Goal: Information Seeking & Learning: Learn about a topic

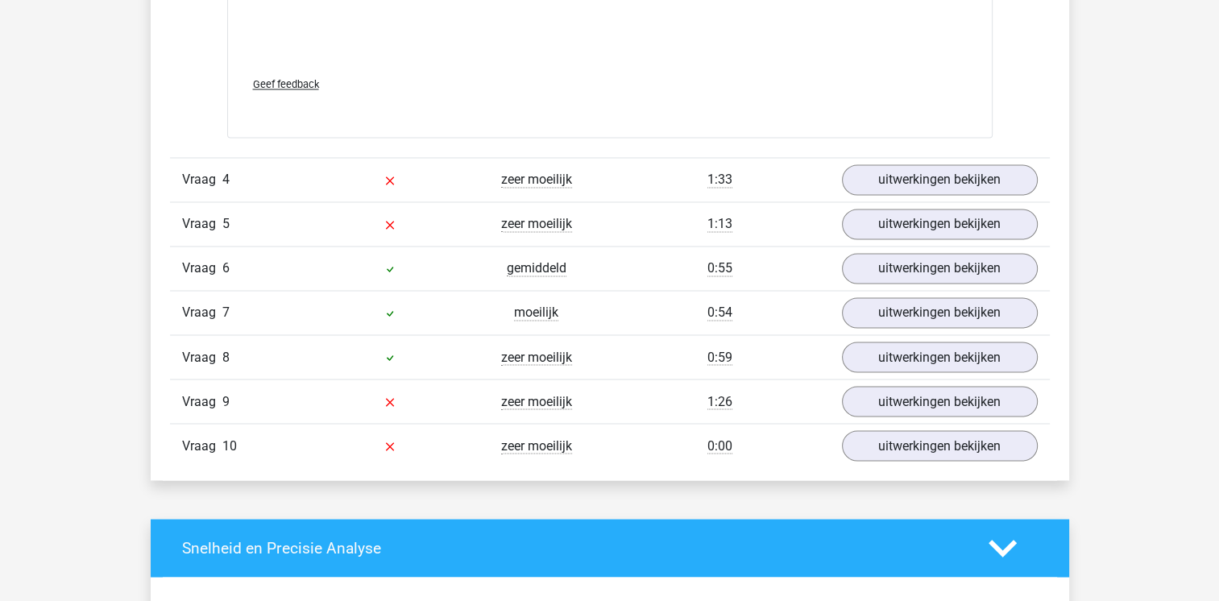
scroll to position [2693, 0]
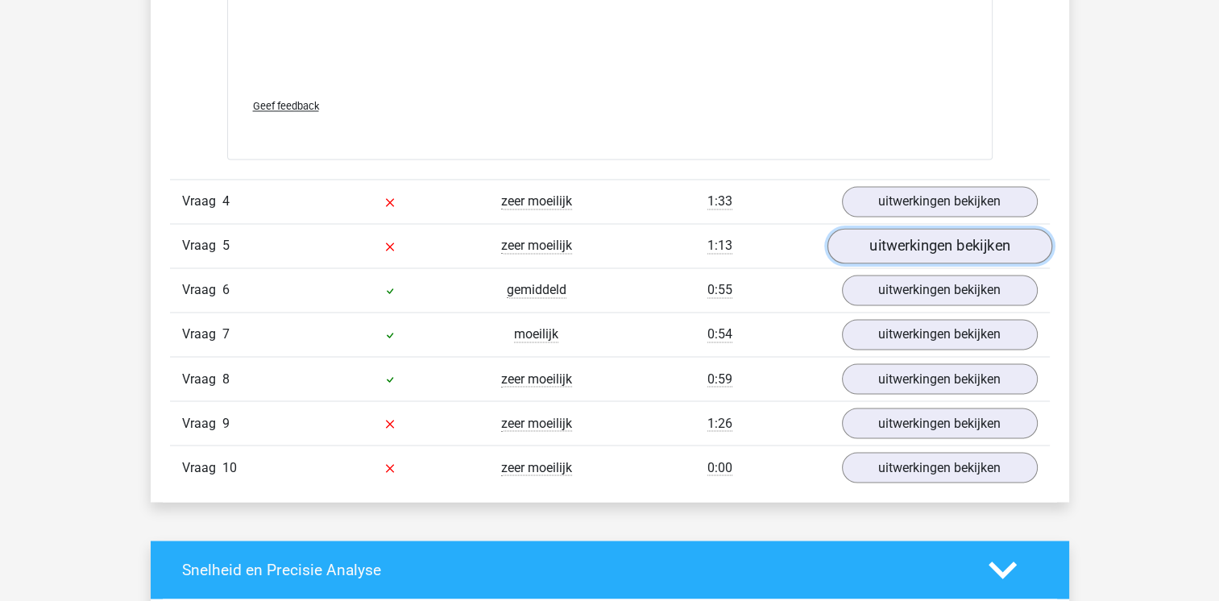
click at [840, 237] on link "uitwerkingen bekijken" at bounding box center [939, 245] width 225 height 35
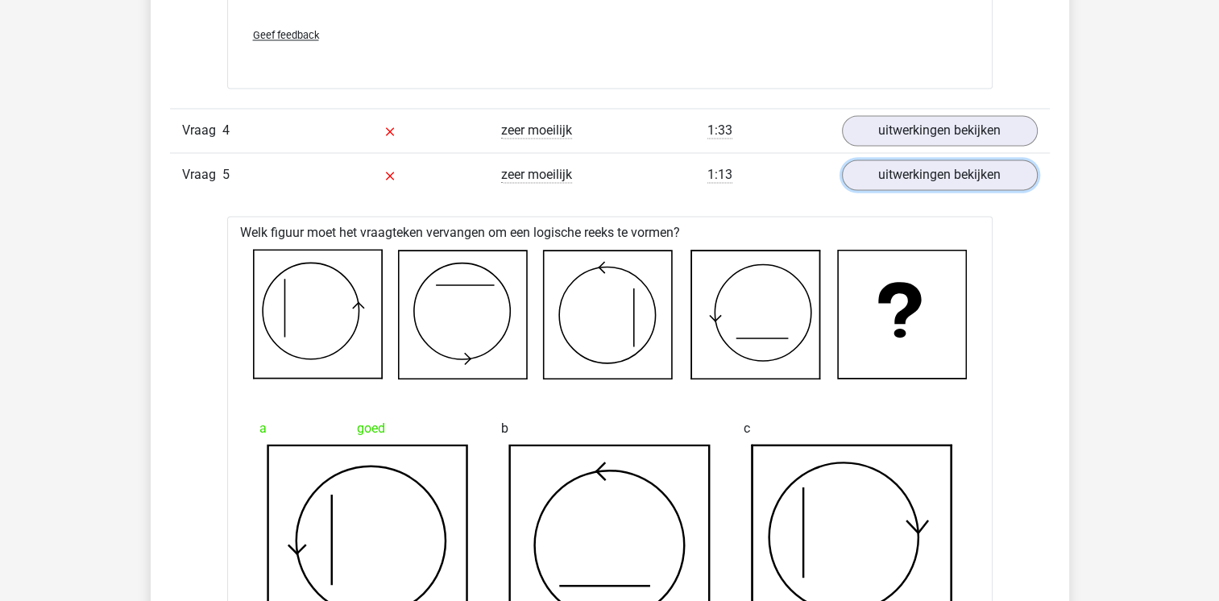
scroll to position [2785, 0]
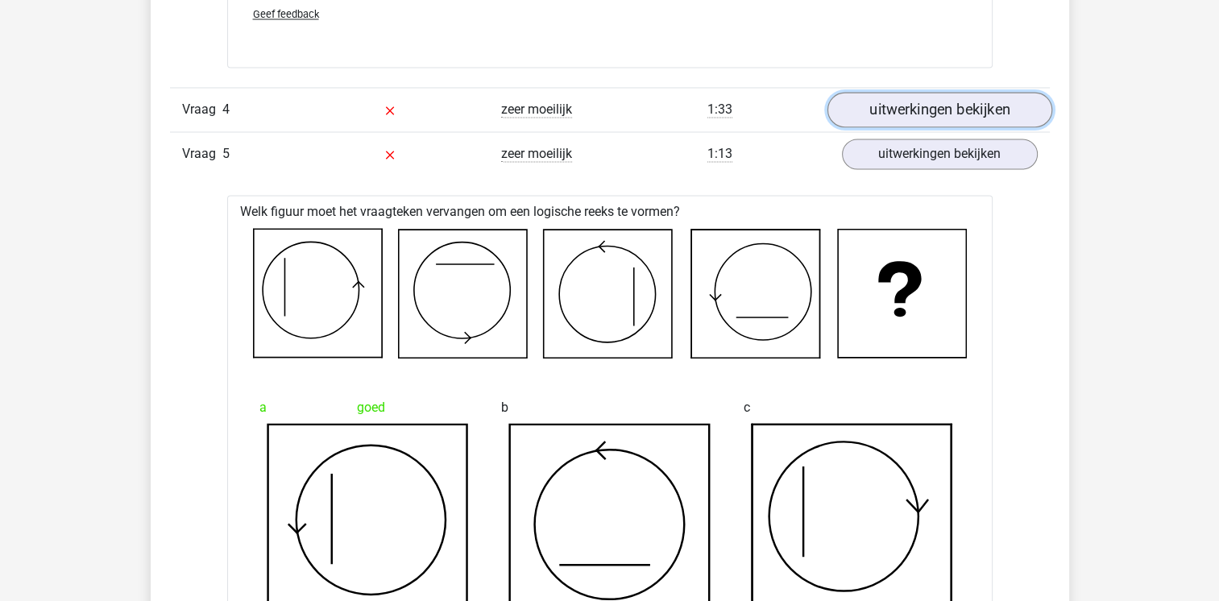
click at [877, 109] on link "uitwerkingen bekijken" at bounding box center [939, 109] width 225 height 35
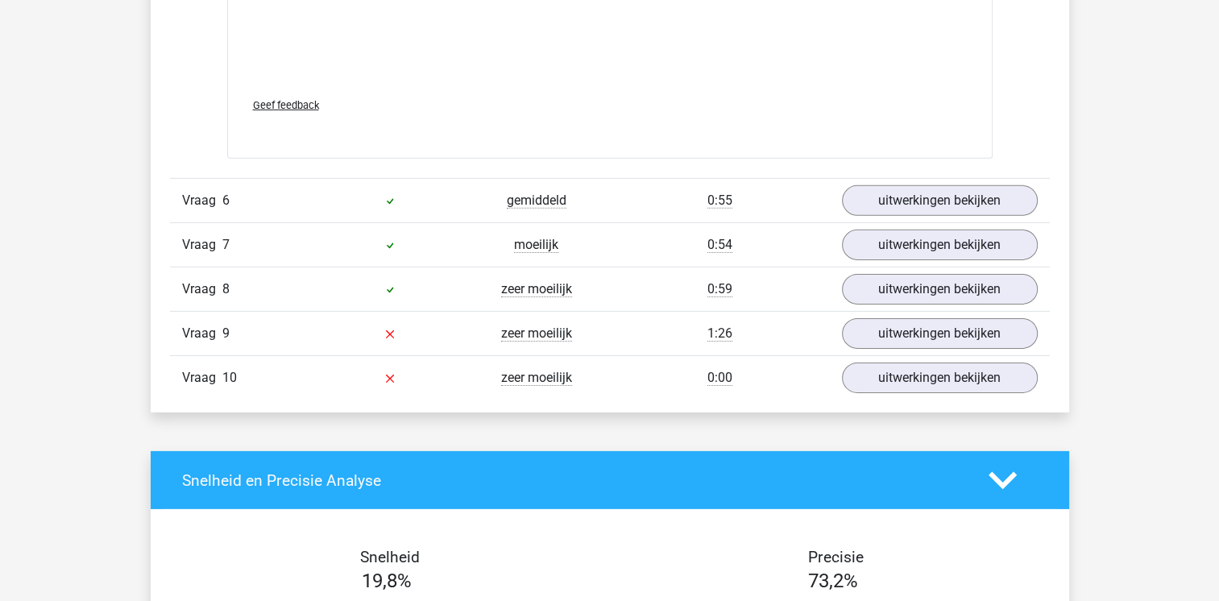
scroll to position [5099, 0]
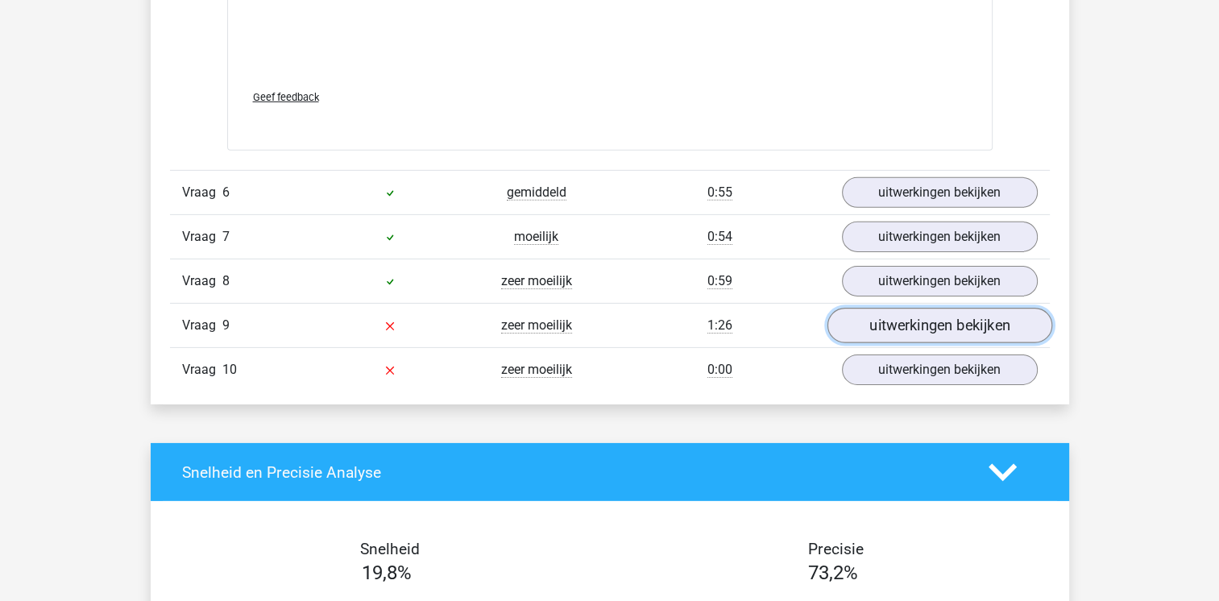
click at [906, 318] on link "uitwerkingen bekijken" at bounding box center [939, 326] width 225 height 35
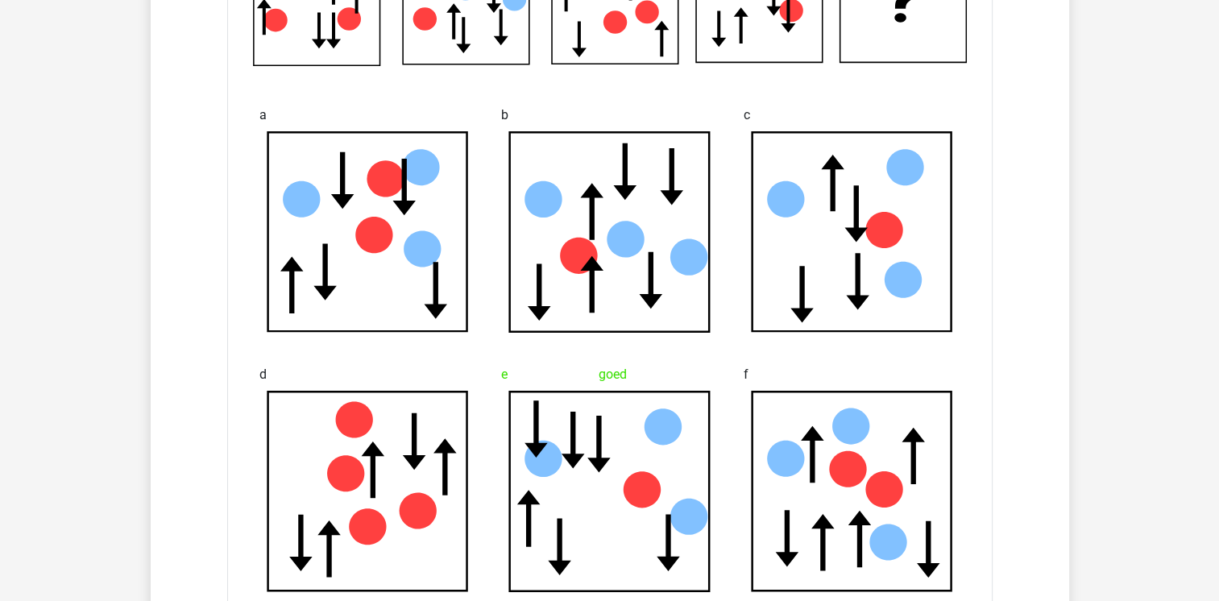
scroll to position [5554, 0]
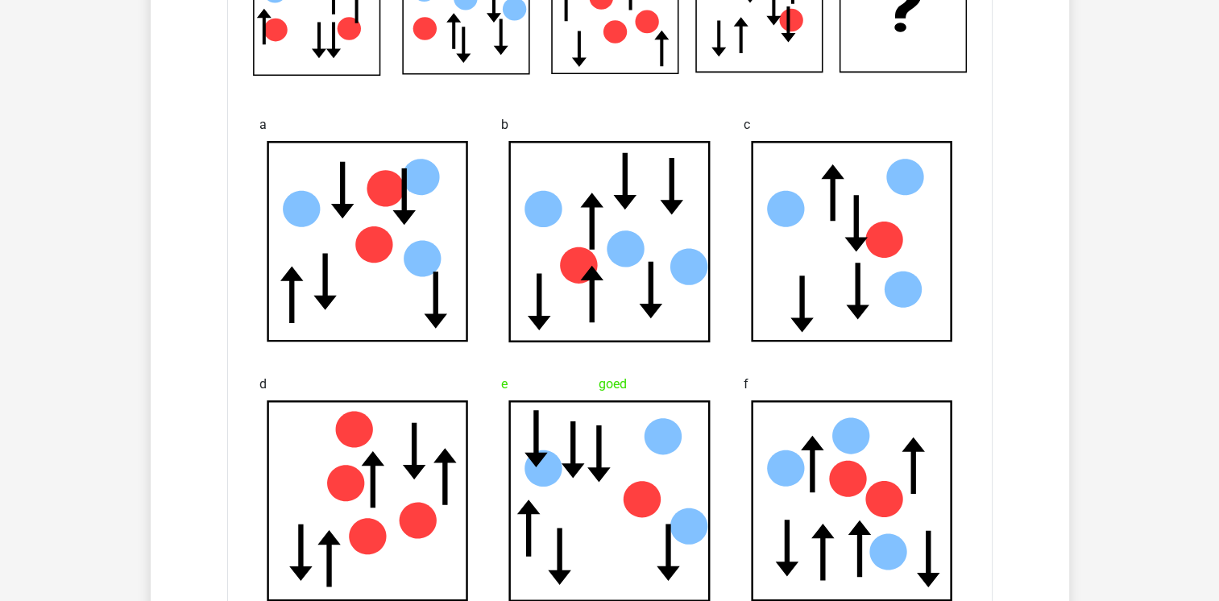
click at [384, 275] on icon at bounding box center [368, 242] width 200 height 200
click at [580, 264] on icon at bounding box center [578, 265] width 37 height 36
click at [769, 256] on icon at bounding box center [852, 242] width 200 height 200
click at [815, 496] on icon at bounding box center [852, 501] width 200 height 200
click at [666, 469] on icon at bounding box center [610, 501] width 200 height 200
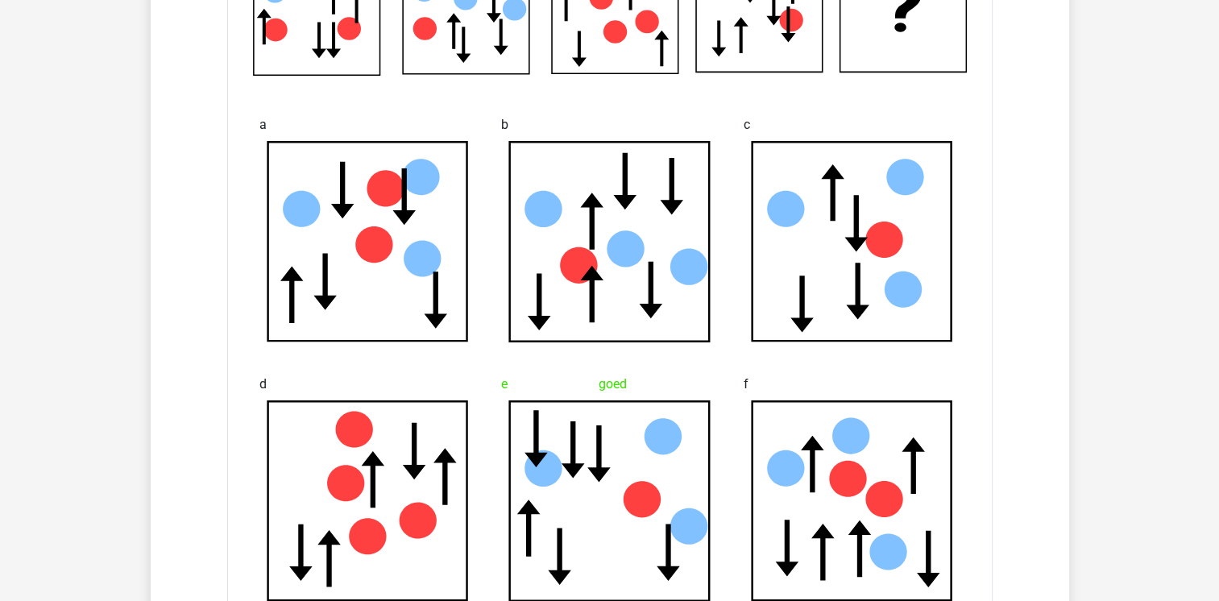
click at [443, 487] on icon at bounding box center [445, 476] width 23 height 57
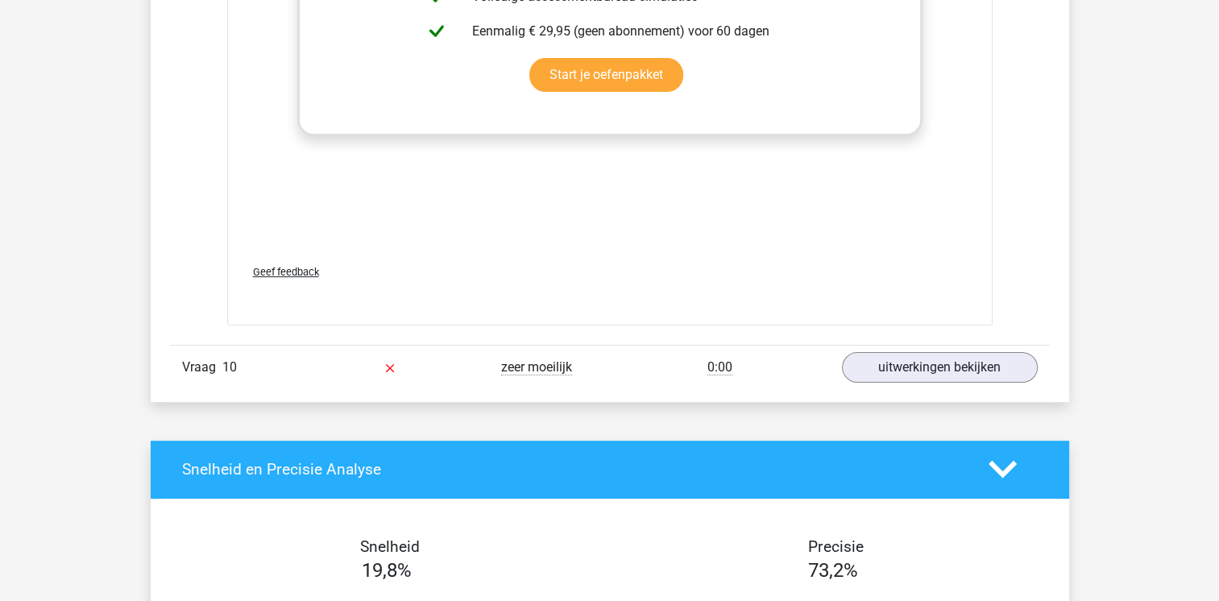
scroll to position [6529, 0]
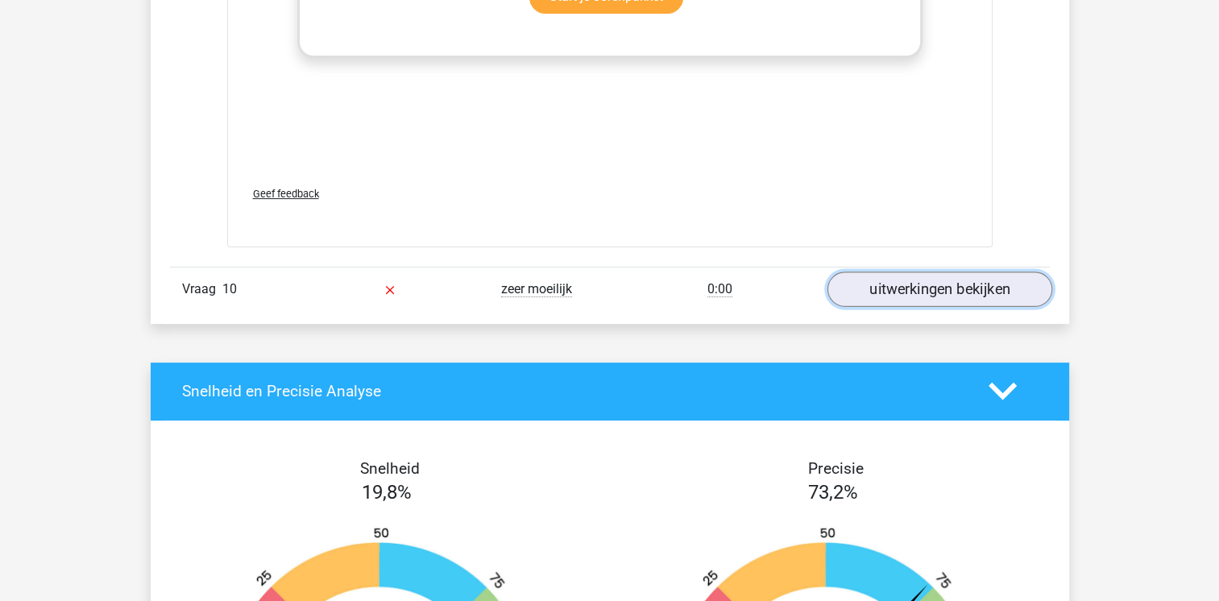
click at [917, 291] on link "uitwerkingen bekijken" at bounding box center [939, 289] width 225 height 35
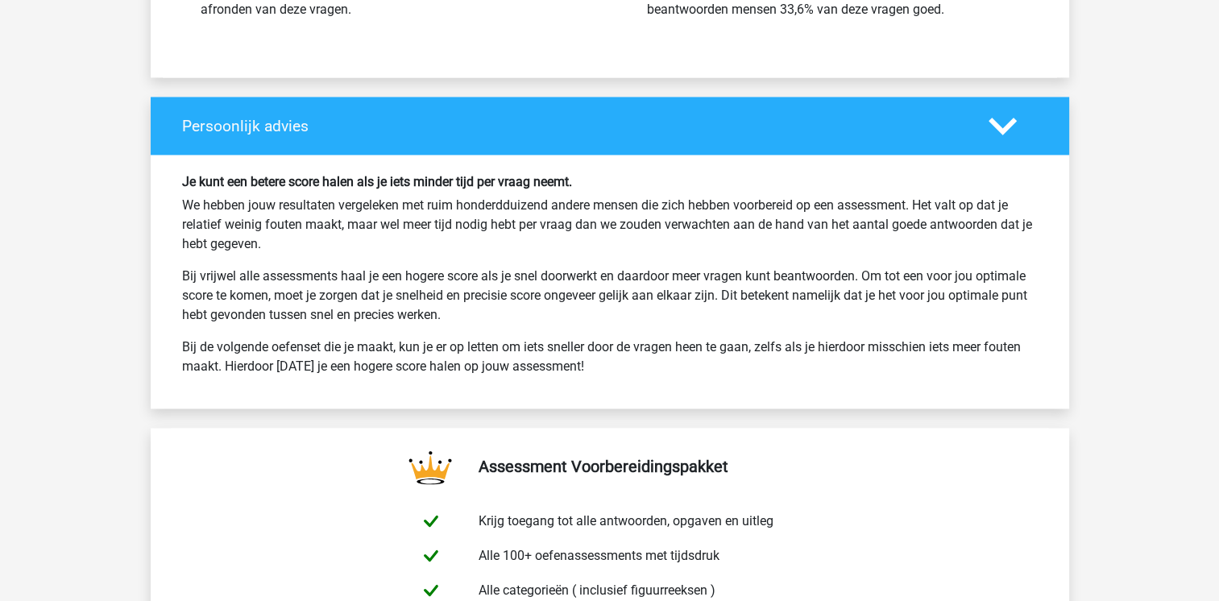
scroll to position [8720, 0]
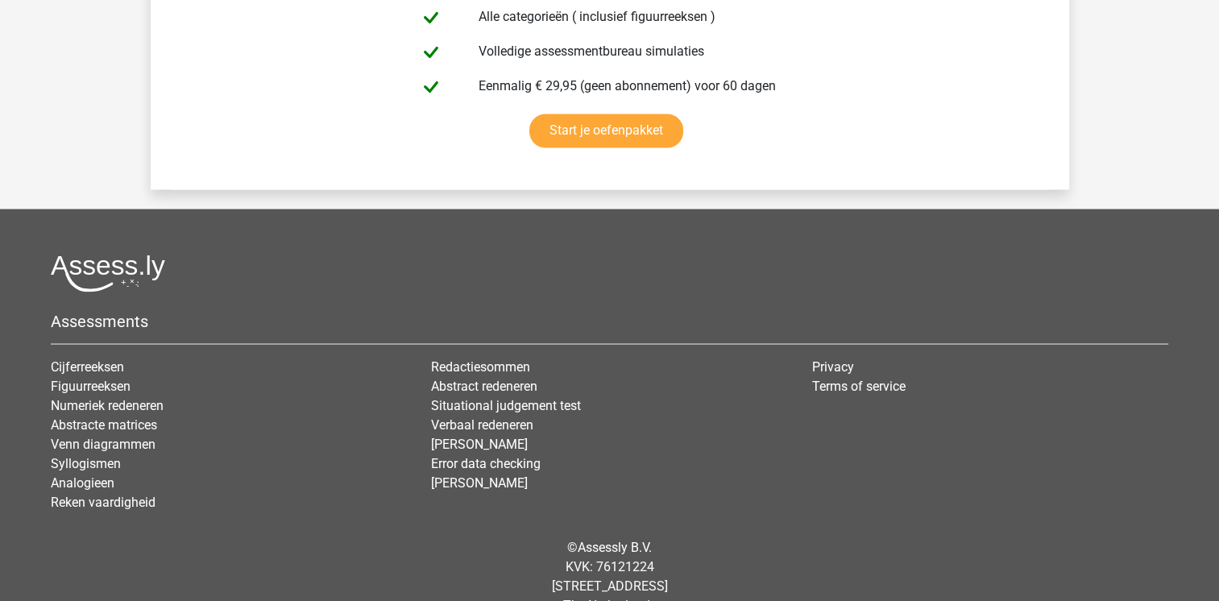
scroll to position [2898, 0]
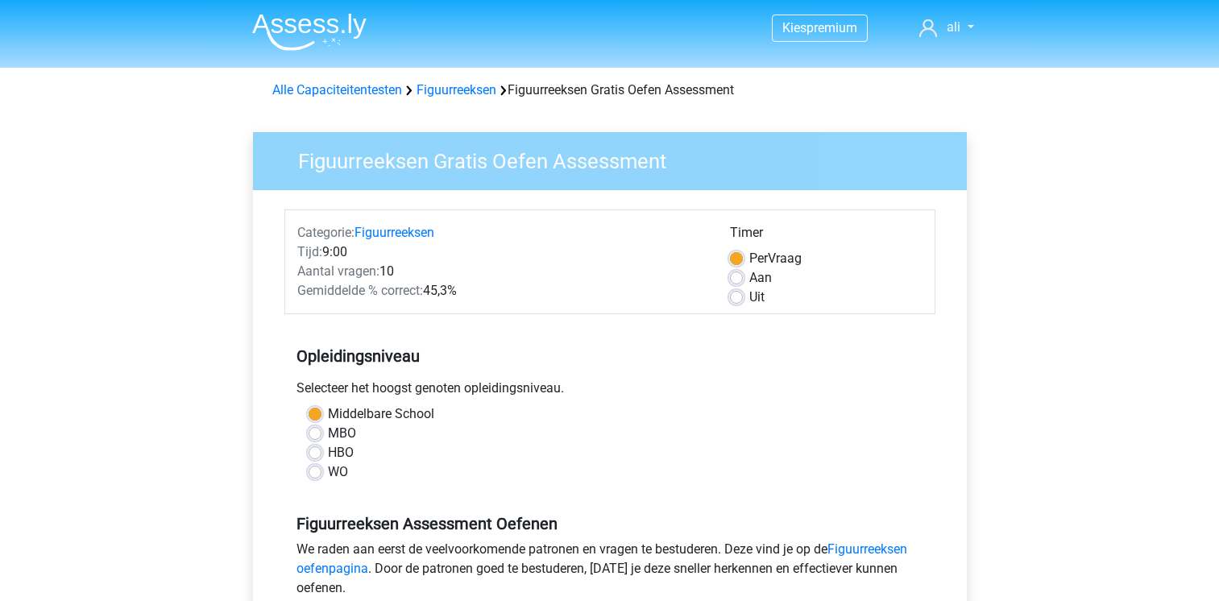
scroll to position [283, 0]
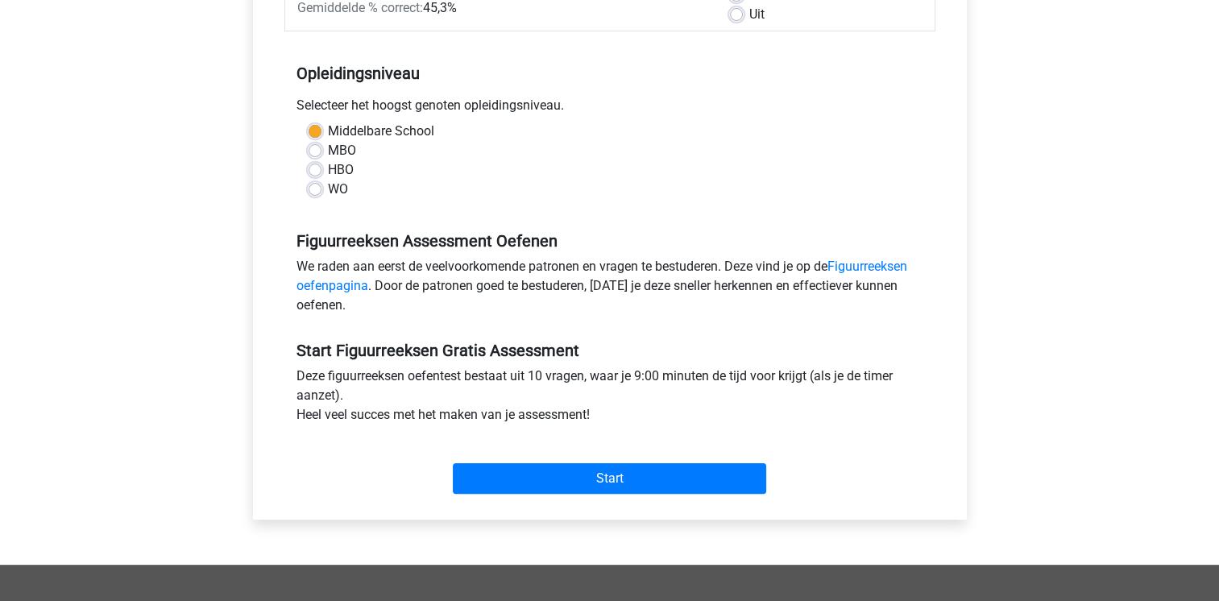
click at [328, 149] on label "MBO" at bounding box center [342, 150] width 28 height 19
click at [313, 149] on input "MBO" at bounding box center [315, 149] width 13 height 16
radio input "true"
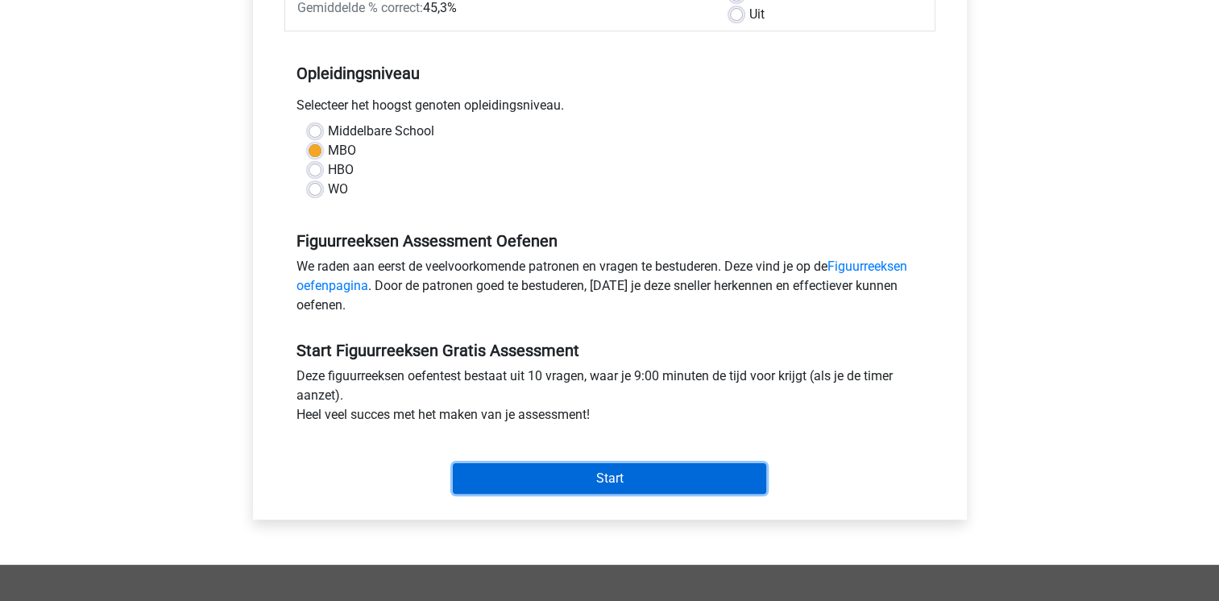
click at [617, 472] on input "Start" at bounding box center [609, 478] width 313 height 31
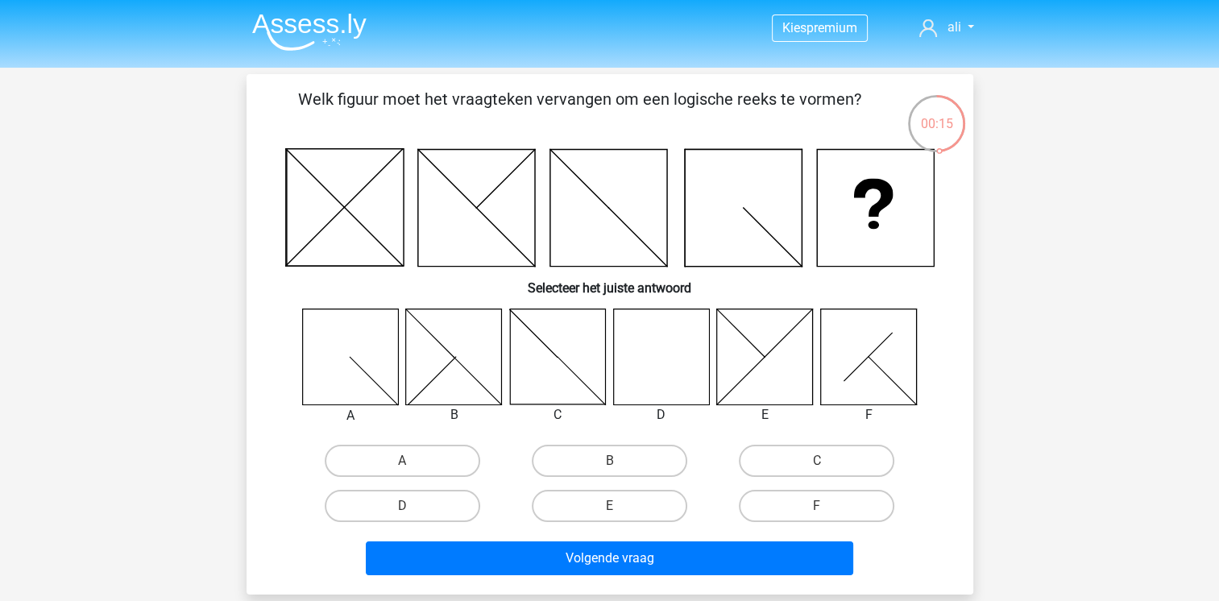
click at [657, 378] on icon at bounding box center [661, 357] width 96 height 96
click at [425, 501] on label "D" at bounding box center [403, 506] width 156 height 32
click at [413, 506] on input "D" at bounding box center [407, 511] width 10 height 10
radio input "true"
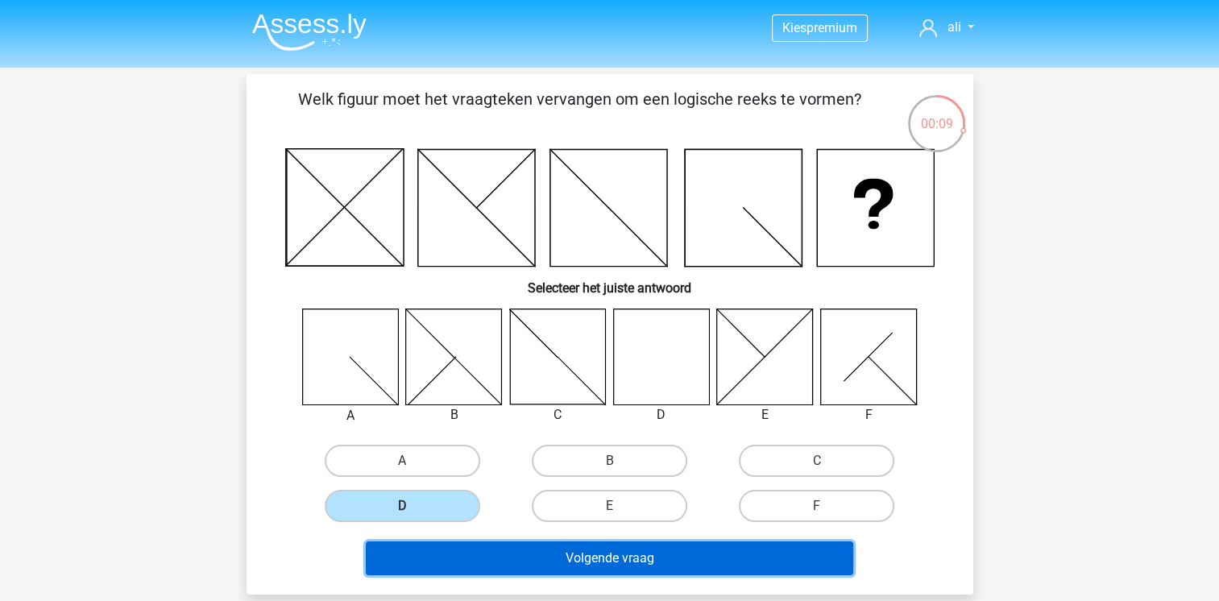
click at [656, 559] on button "Volgende vraag" at bounding box center [610, 558] width 488 height 34
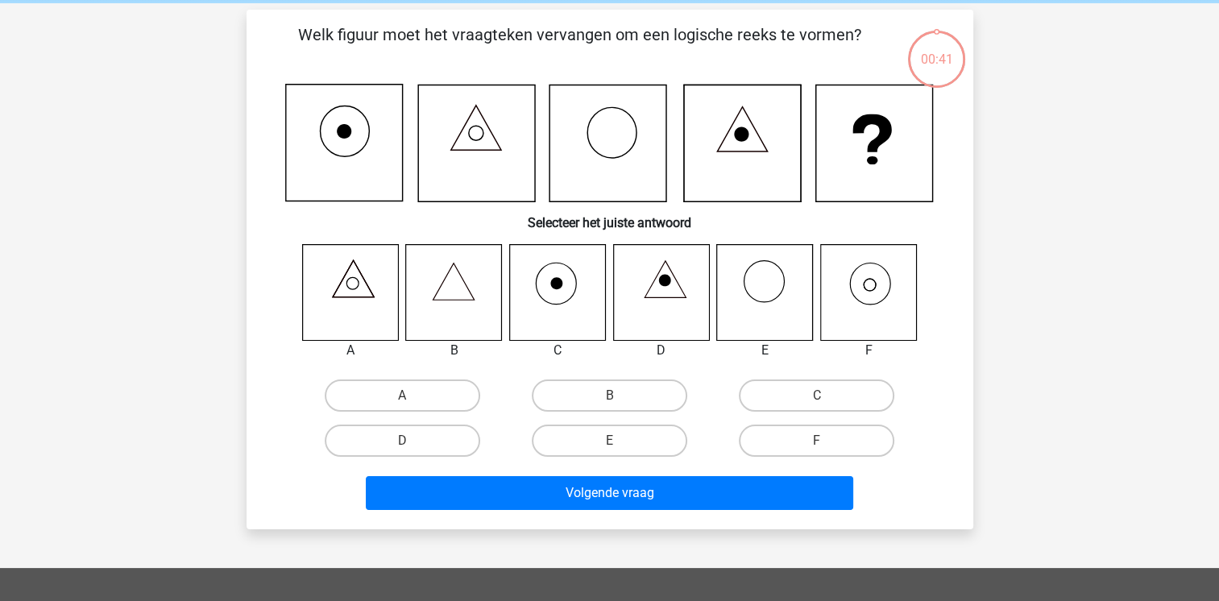
scroll to position [74, 0]
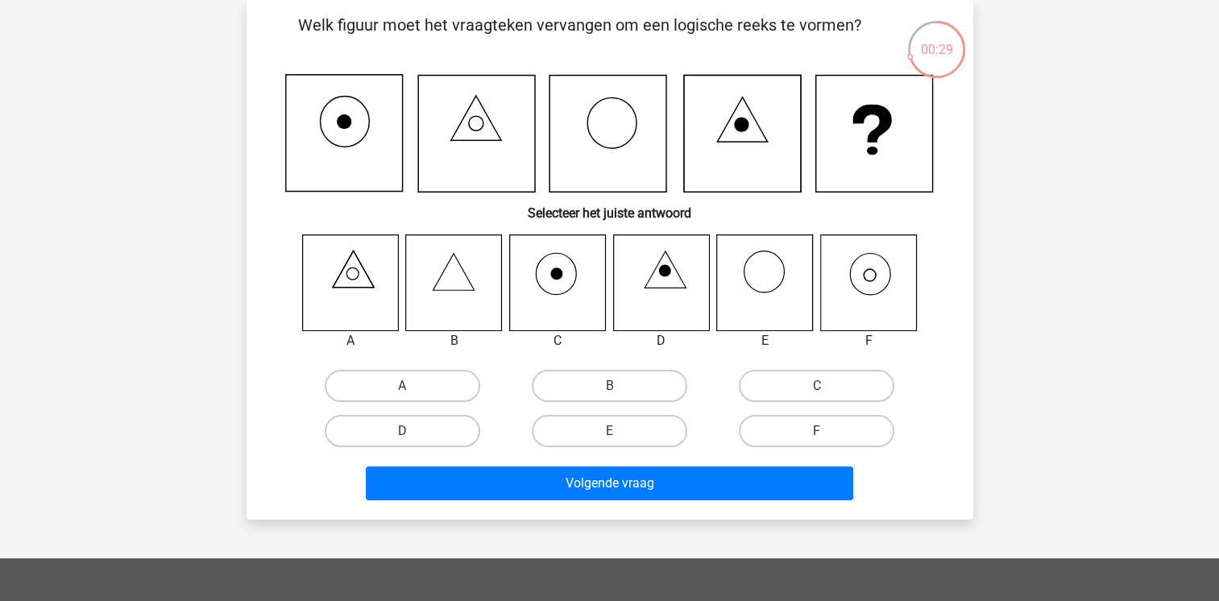
click at [902, 288] on icon at bounding box center [868, 282] width 96 height 96
click at [815, 429] on label "F" at bounding box center [817, 431] width 156 height 32
click at [817, 431] on input "F" at bounding box center [822, 436] width 10 height 10
radio input "true"
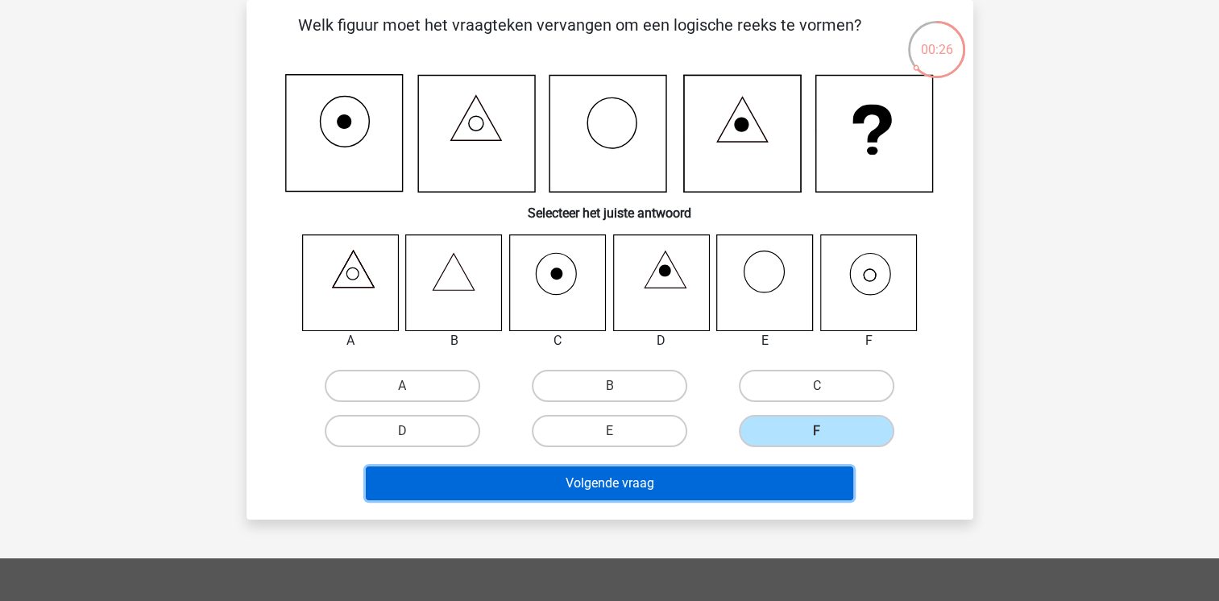
click at [661, 486] on button "Volgende vraag" at bounding box center [610, 484] width 488 height 34
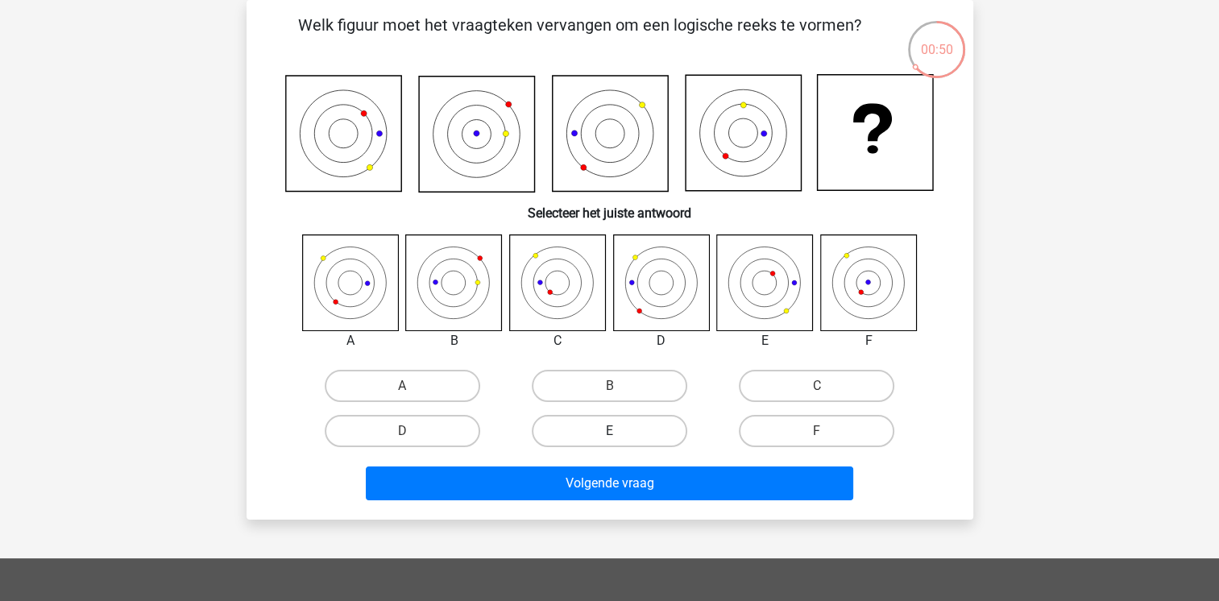
click at [625, 438] on label "E" at bounding box center [610, 431] width 156 height 32
click at [620, 438] on input "E" at bounding box center [614, 436] width 10 height 10
radio input "true"
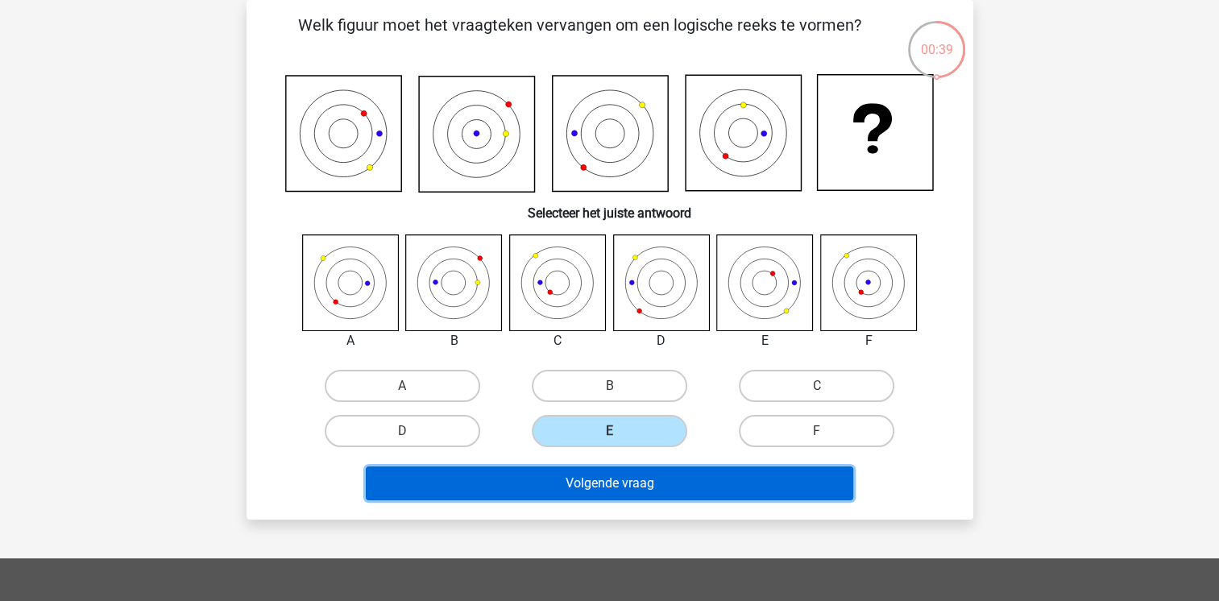
click at [606, 483] on button "Volgende vraag" at bounding box center [610, 484] width 488 height 34
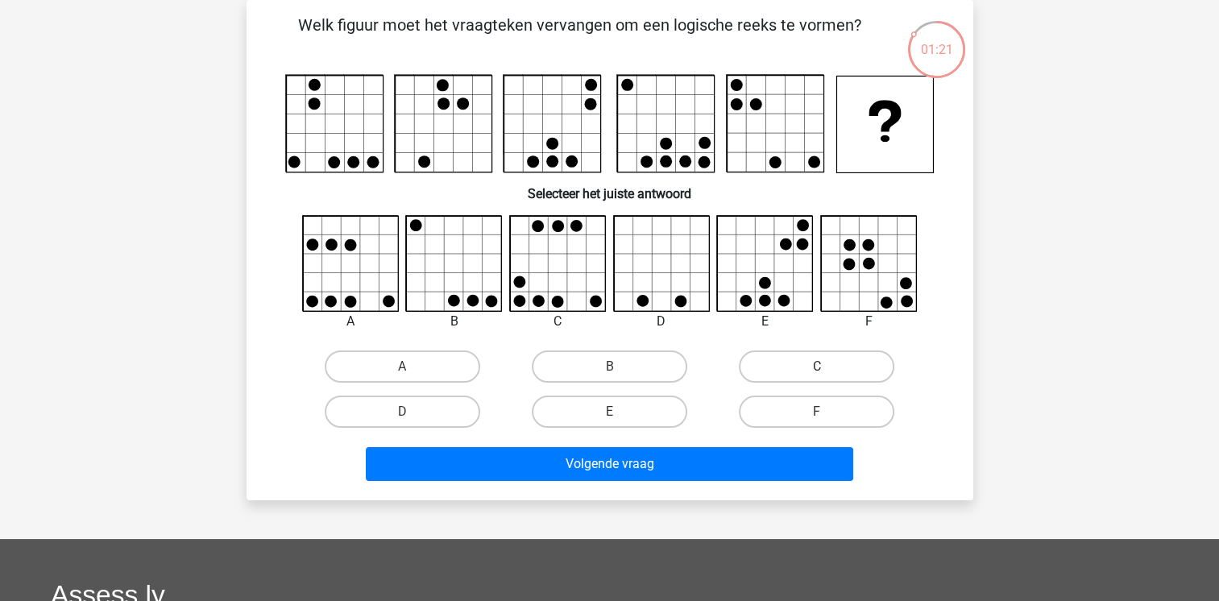
click at [774, 365] on label "C" at bounding box center [817, 367] width 156 height 32
click at [817, 367] on input "C" at bounding box center [822, 372] width 10 height 10
radio input "true"
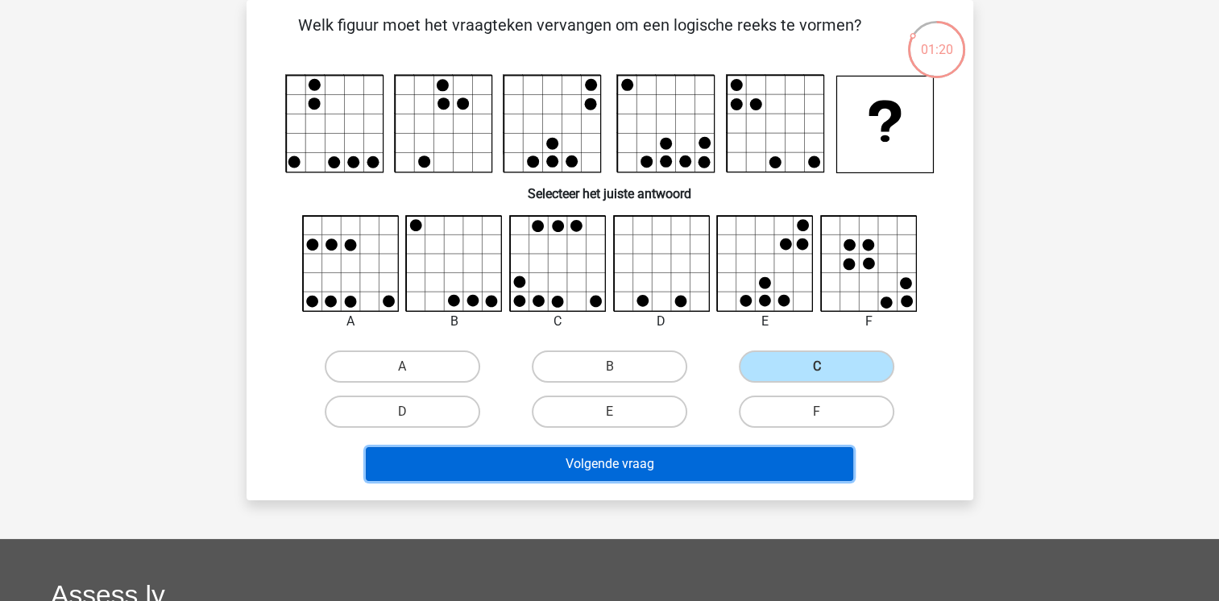
click at [604, 459] on button "Volgende vraag" at bounding box center [610, 464] width 488 height 34
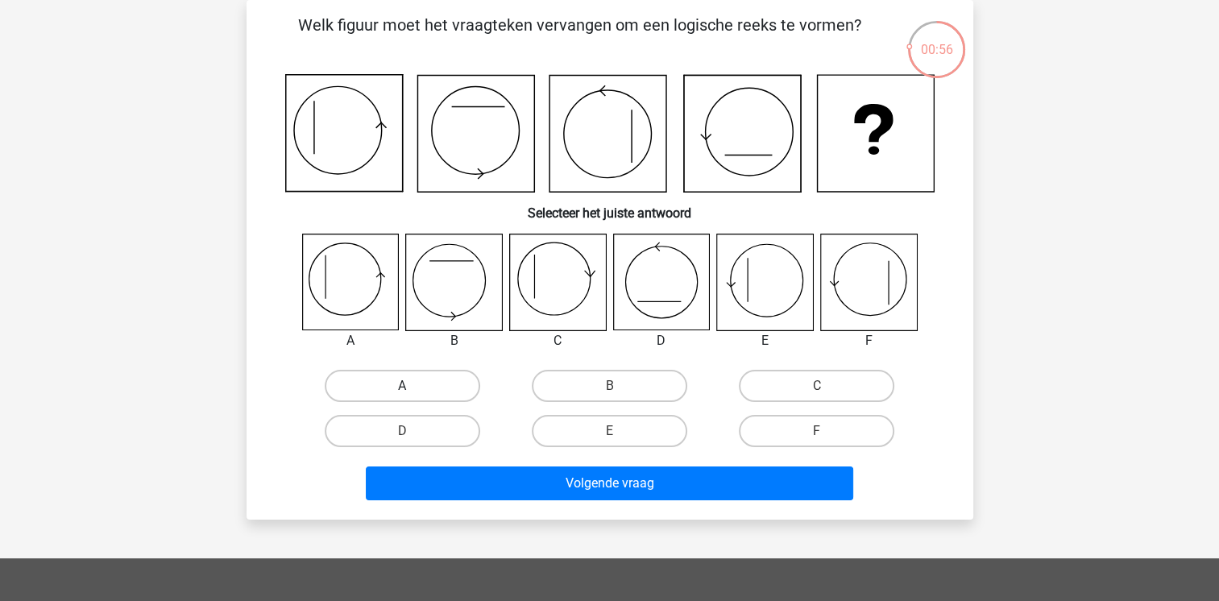
click at [381, 389] on label "A" at bounding box center [403, 386] width 156 height 32
click at [402, 389] on input "A" at bounding box center [407, 391] width 10 height 10
radio input "true"
click at [782, 444] on label "F" at bounding box center [817, 431] width 156 height 32
click at [817, 442] on input "F" at bounding box center [822, 436] width 10 height 10
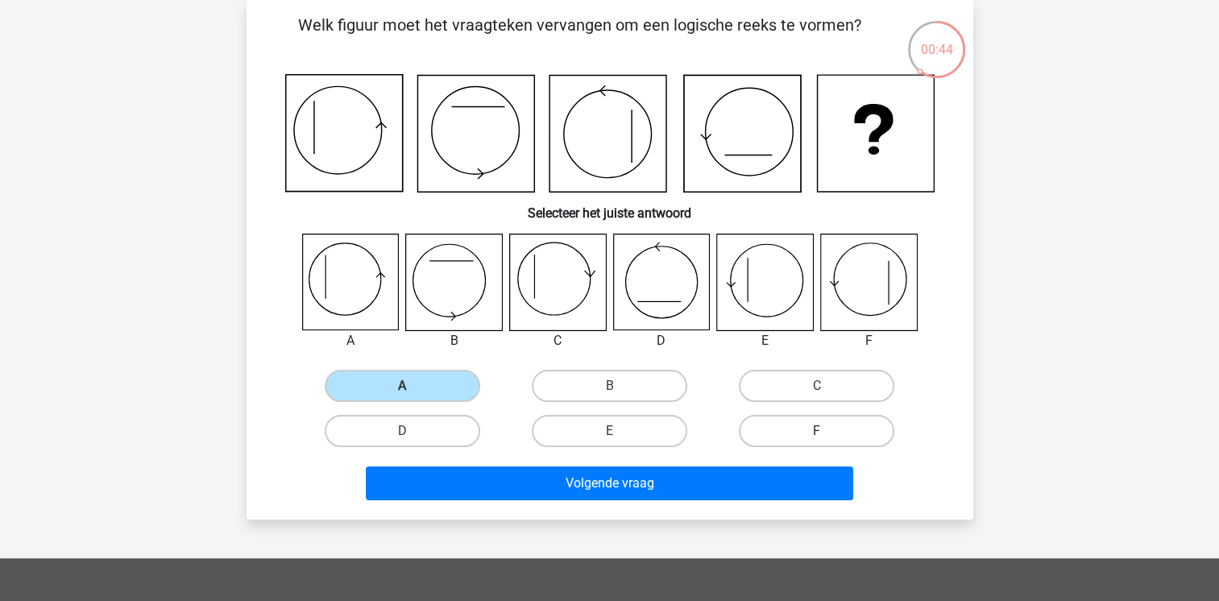
radio input "true"
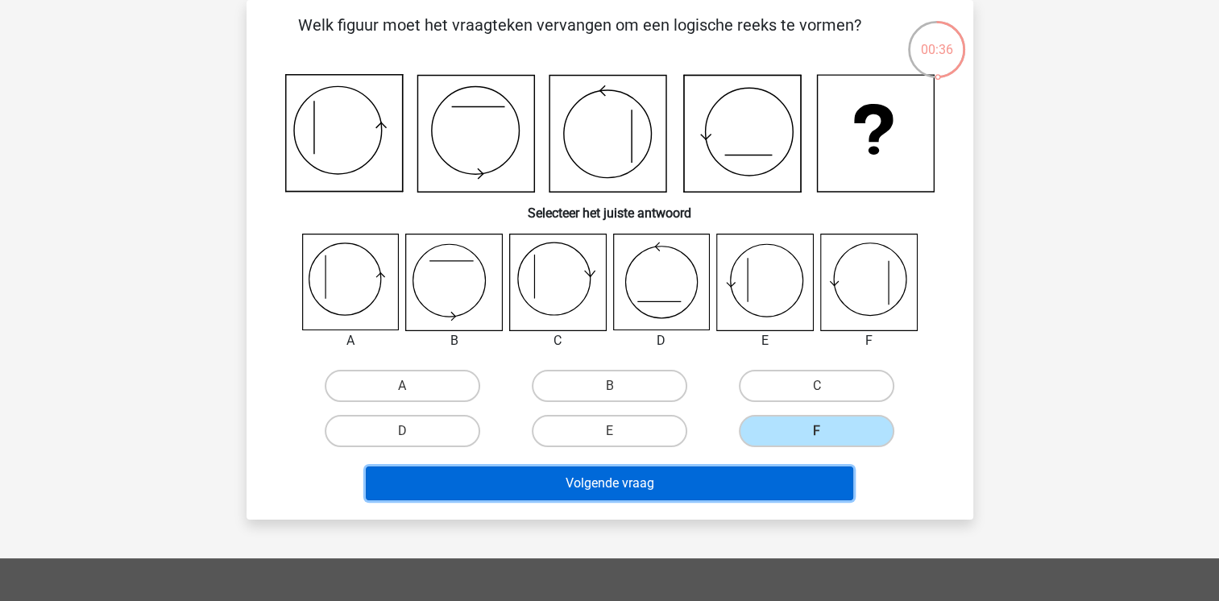
click at [670, 475] on button "Volgende vraag" at bounding box center [610, 484] width 488 height 34
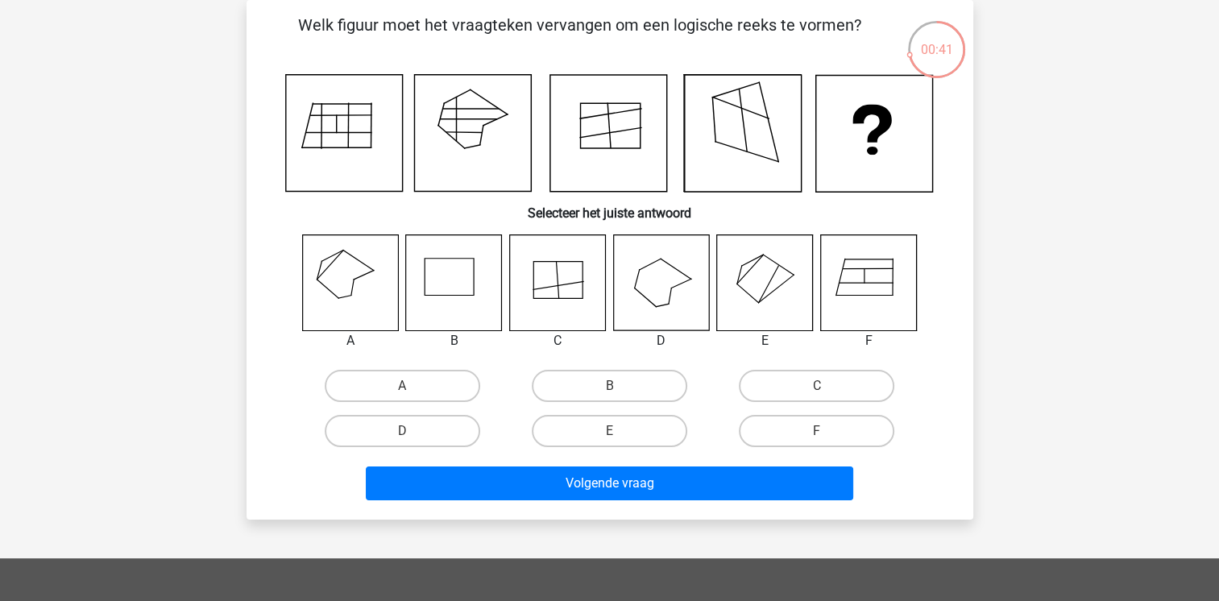
click at [342, 276] on icon at bounding box center [350, 282] width 96 height 96
click at [388, 395] on label "A" at bounding box center [403, 386] width 156 height 32
click at [402, 395] on input "A" at bounding box center [407, 391] width 10 height 10
radio input "true"
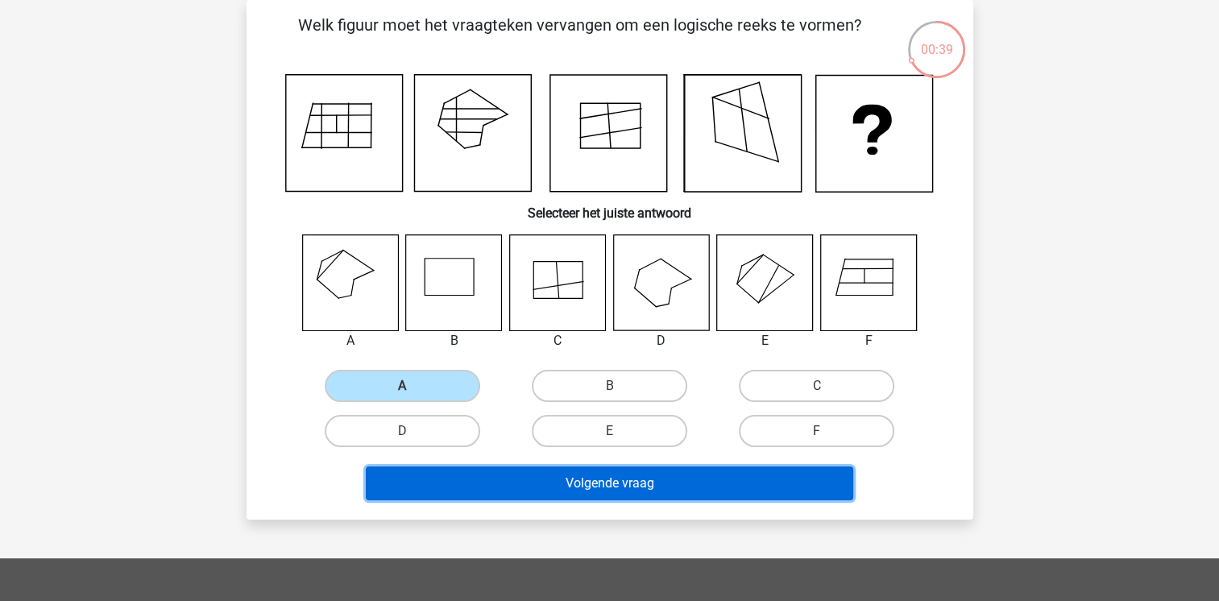
click at [529, 485] on button "Volgende vraag" at bounding box center [610, 484] width 488 height 34
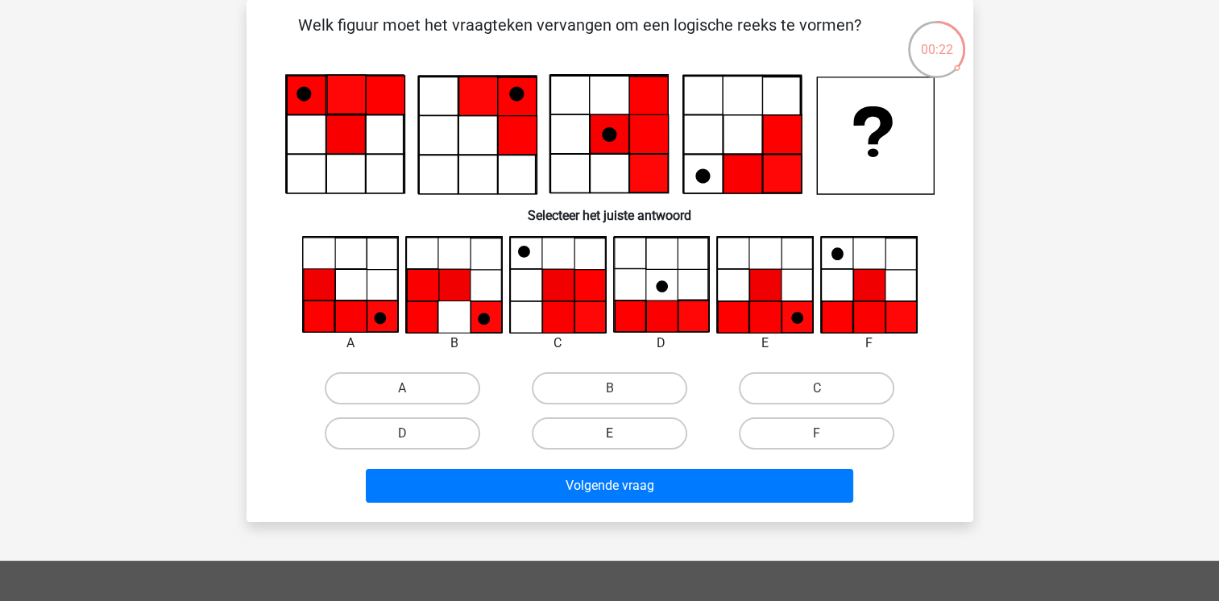
click at [589, 442] on label "E" at bounding box center [610, 433] width 156 height 32
click at [609, 442] on input "E" at bounding box center [614, 439] width 10 height 10
radio input "true"
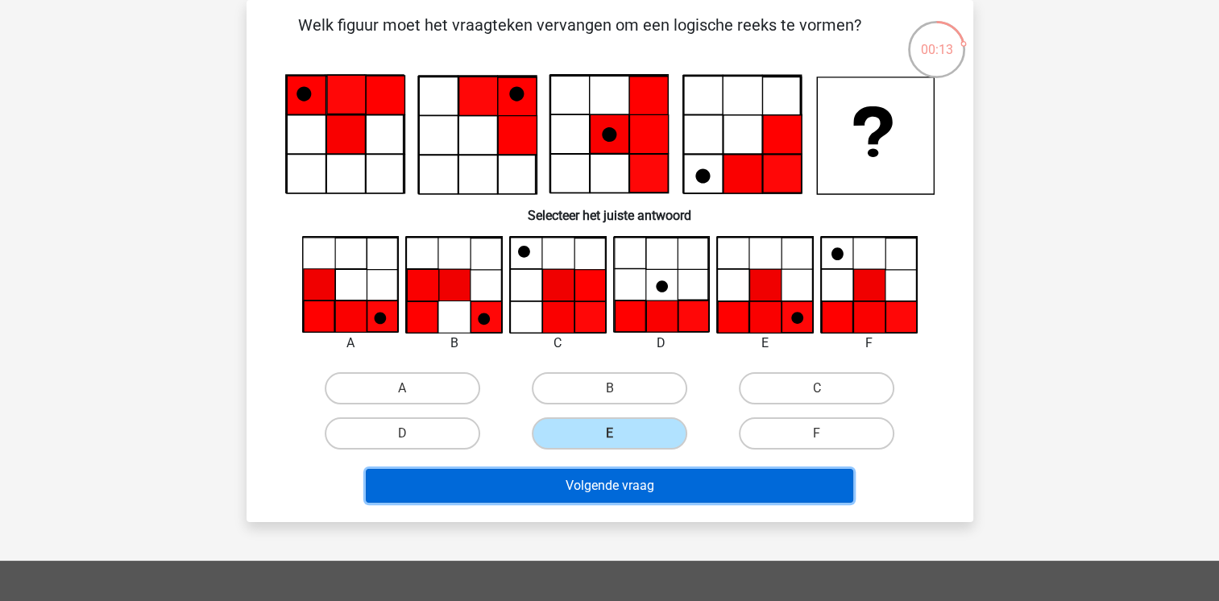
click at [625, 481] on button "Volgende vraag" at bounding box center [610, 486] width 488 height 34
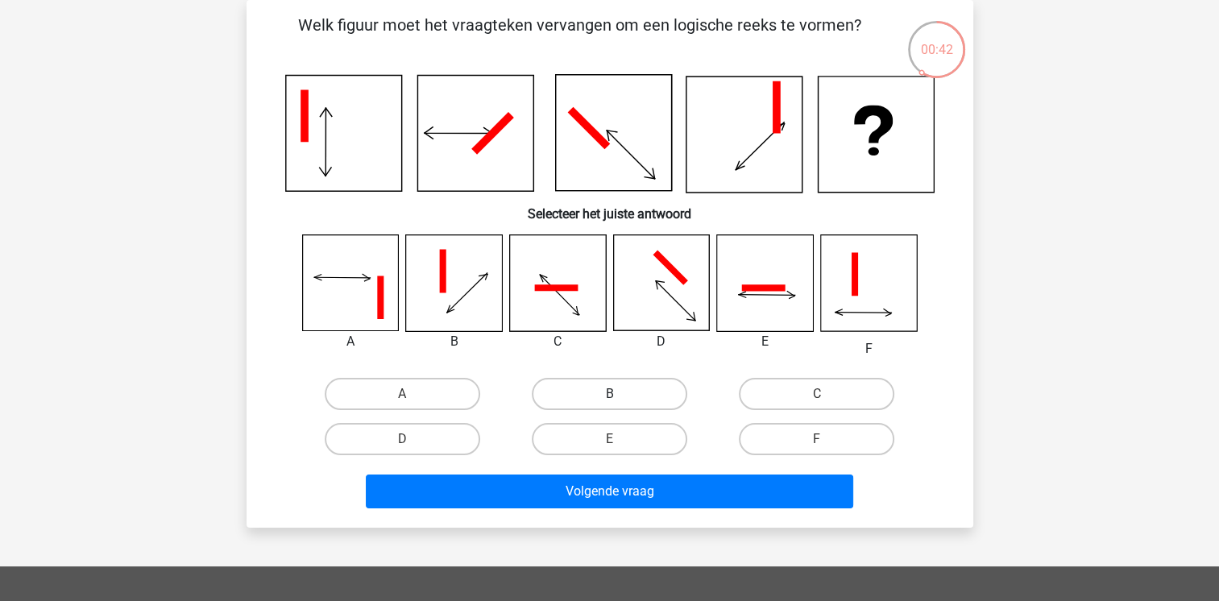
click at [571, 401] on label "B" at bounding box center [610, 394] width 156 height 32
click at [609, 401] on input "B" at bounding box center [614, 399] width 10 height 10
radio input "true"
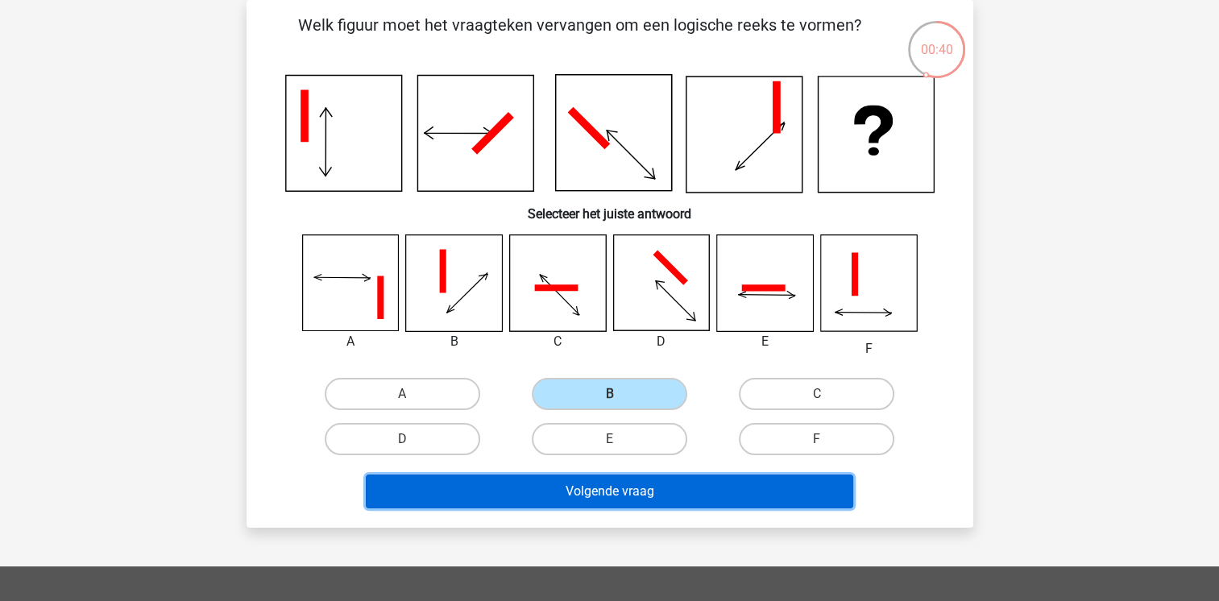
click at [645, 498] on button "Volgende vraag" at bounding box center [610, 492] width 488 height 34
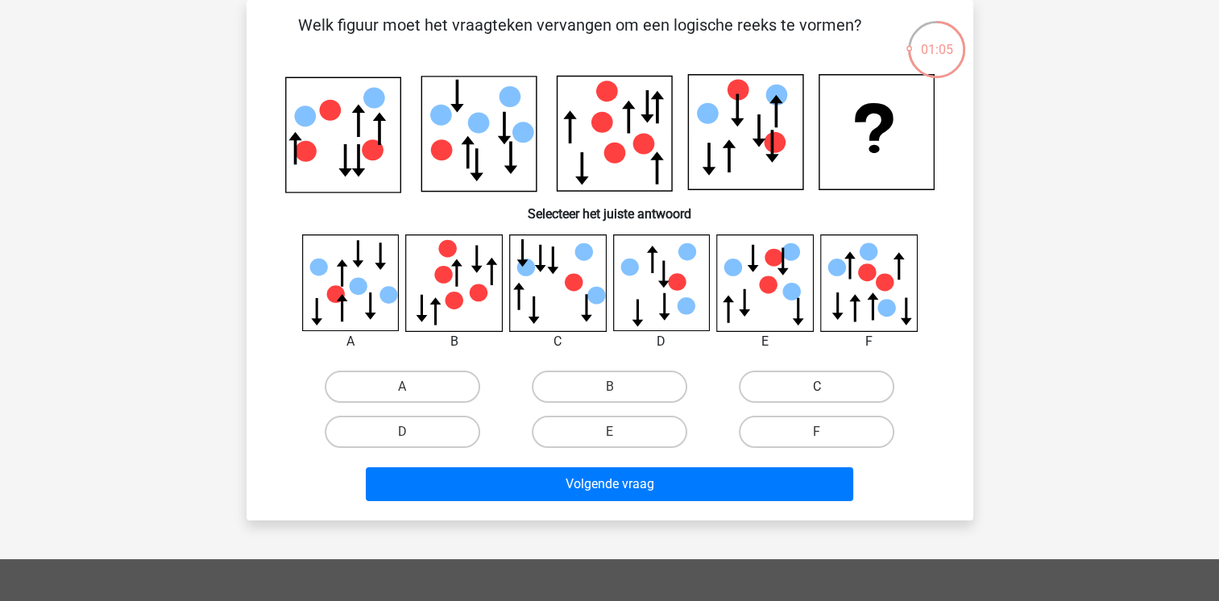
click at [791, 392] on label "C" at bounding box center [817, 387] width 156 height 32
click at [817, 392] on input "C" at bounding box center [822, 392] width 10 height 10
radio input "true"
click at [575, 434] on label "E" at bounding box center [610, 432] width 156 height 32
click at [609, 434] on input "E" at bounding box center [614, 437] width 10 height 10
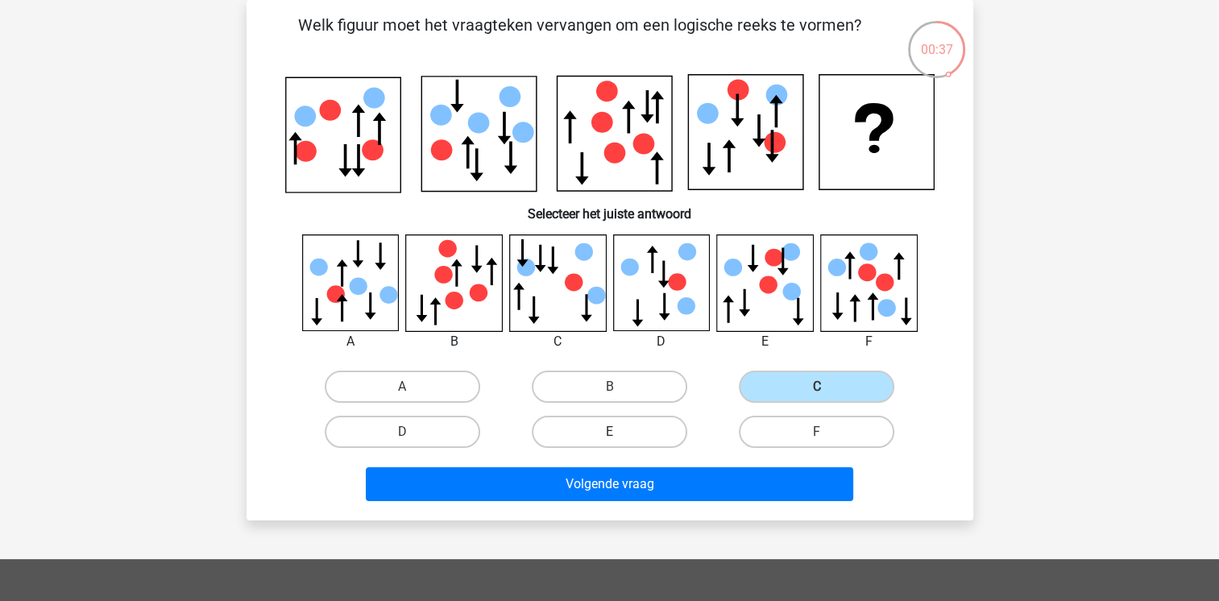
radio input "true"
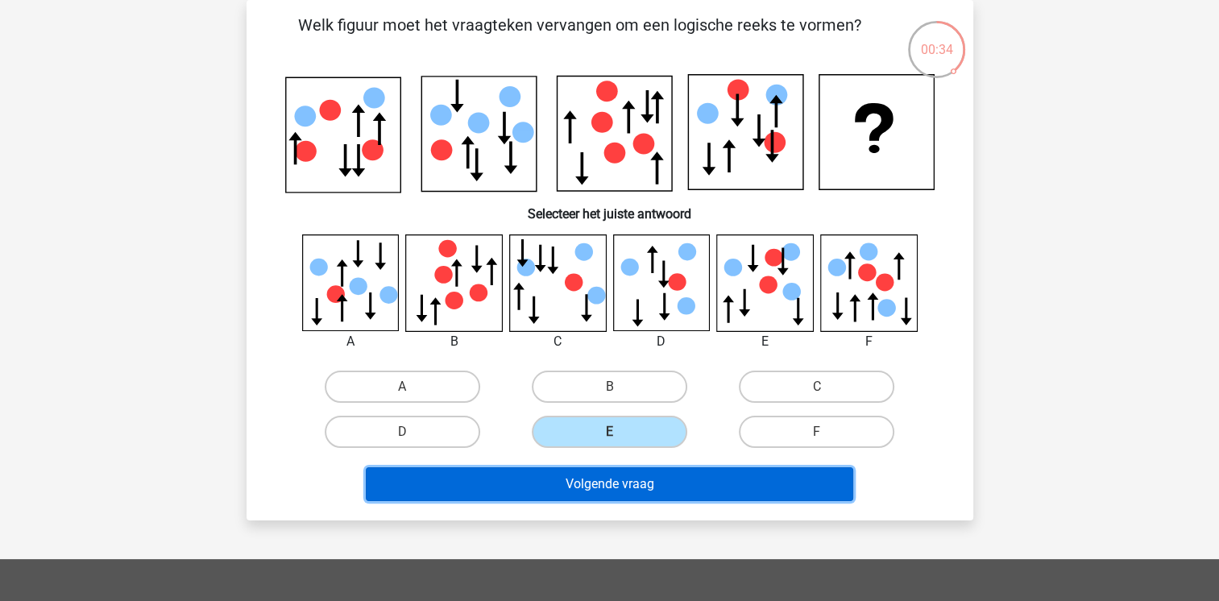
click at [571, 478] on button "Volgende vraag" at bounding box center [610, 484] width 488 height 34
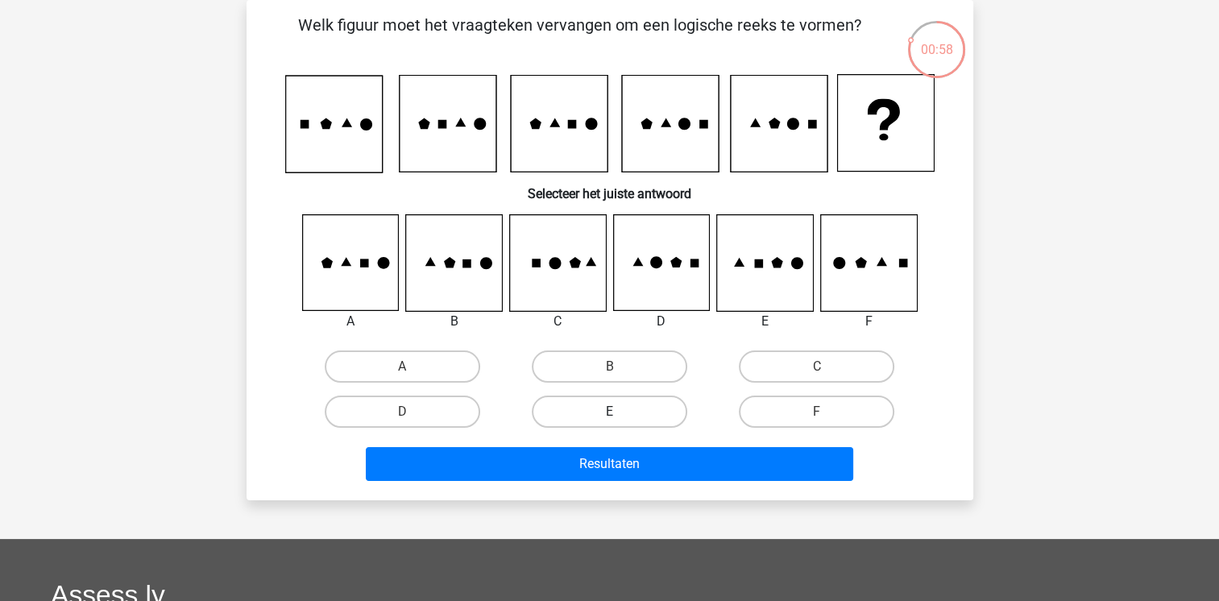
click at [638, 415] on label "E" at bounding box center [610, 412] width 156 height 32
click at [620, 415] on input "E" at bounding box center [614, 417] width 10 height 10
radio input "true"
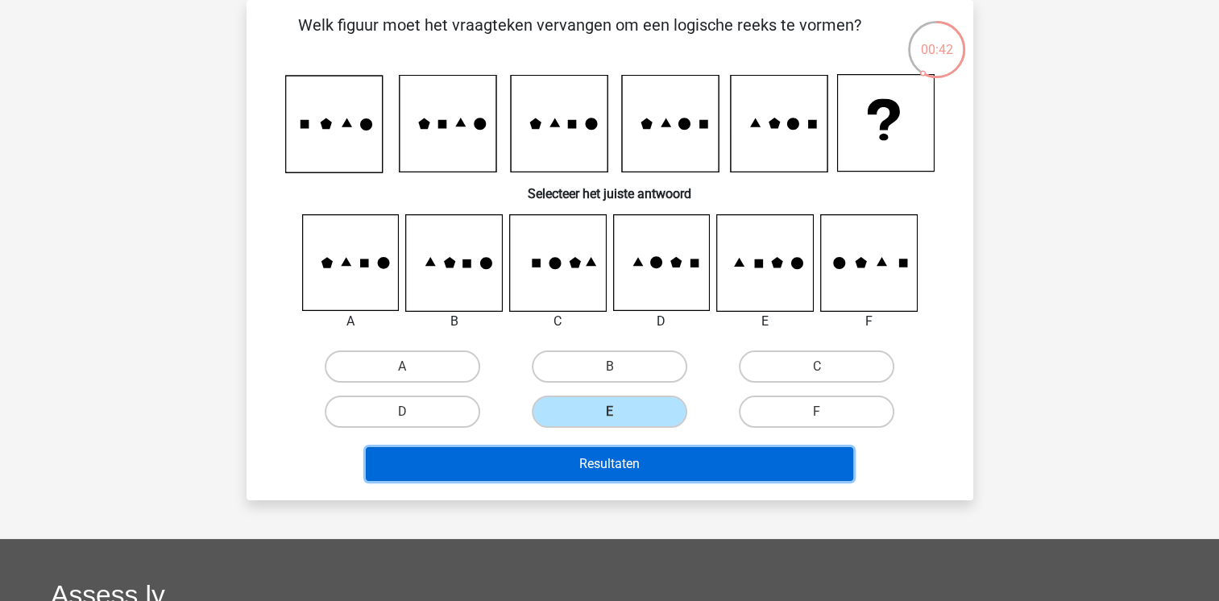
click at [618, 462] on button "Resultaten" at bounding box center [610, 464] width 488 height 34
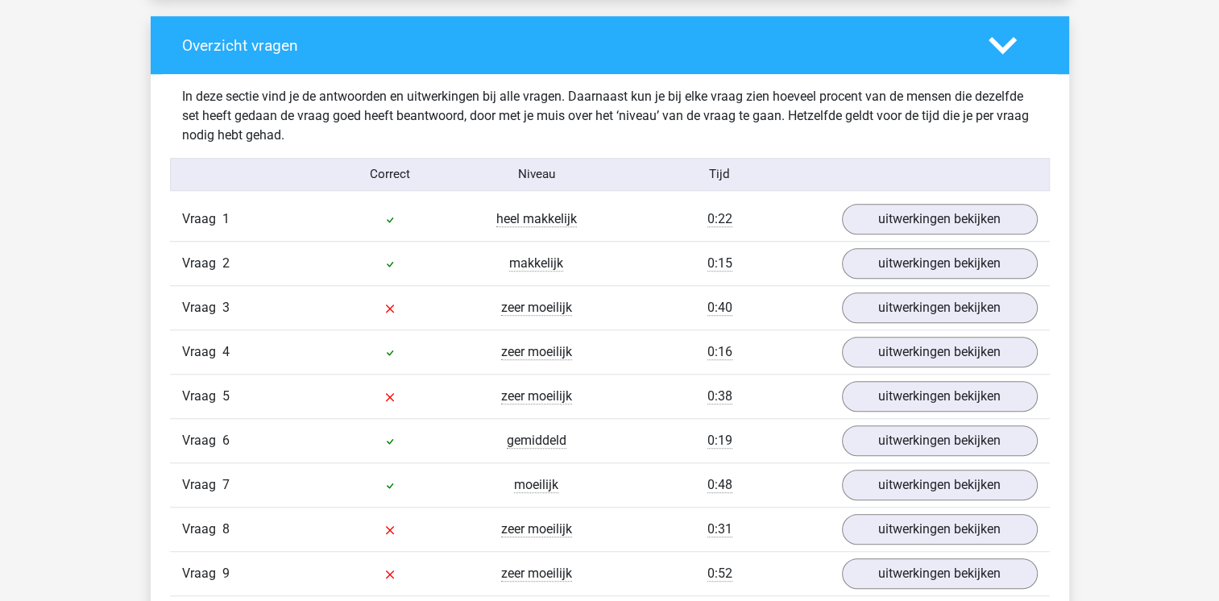
scroll to position [1189, 0]
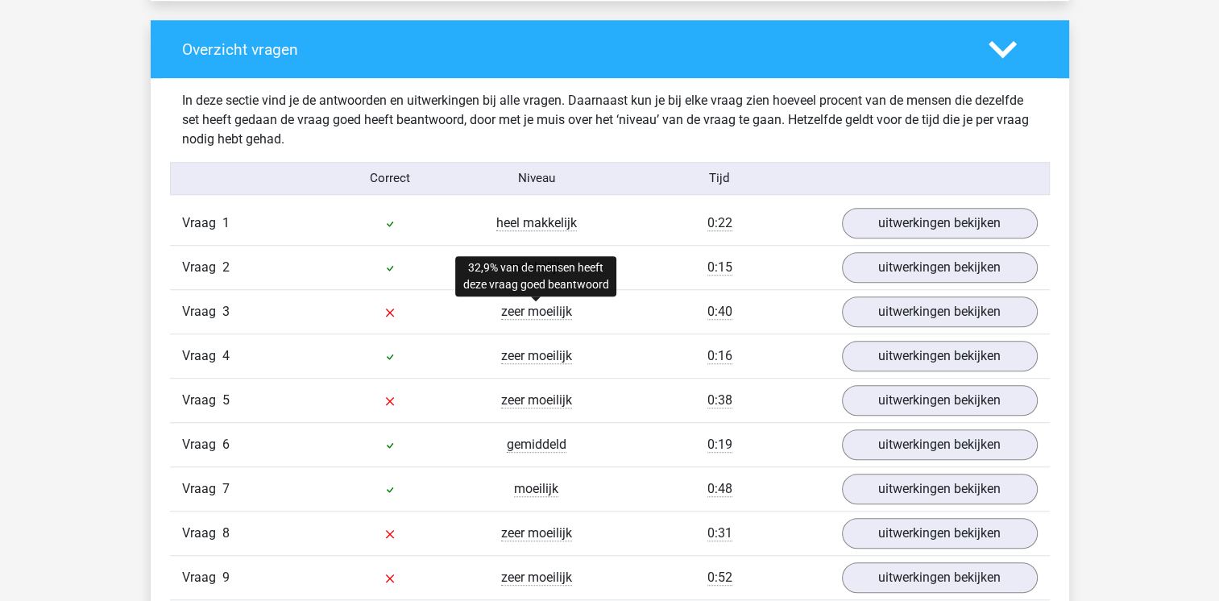
click at [540, 308] on span "zeer moeilijk" at bounding box center [536, 312] width 71 height 16
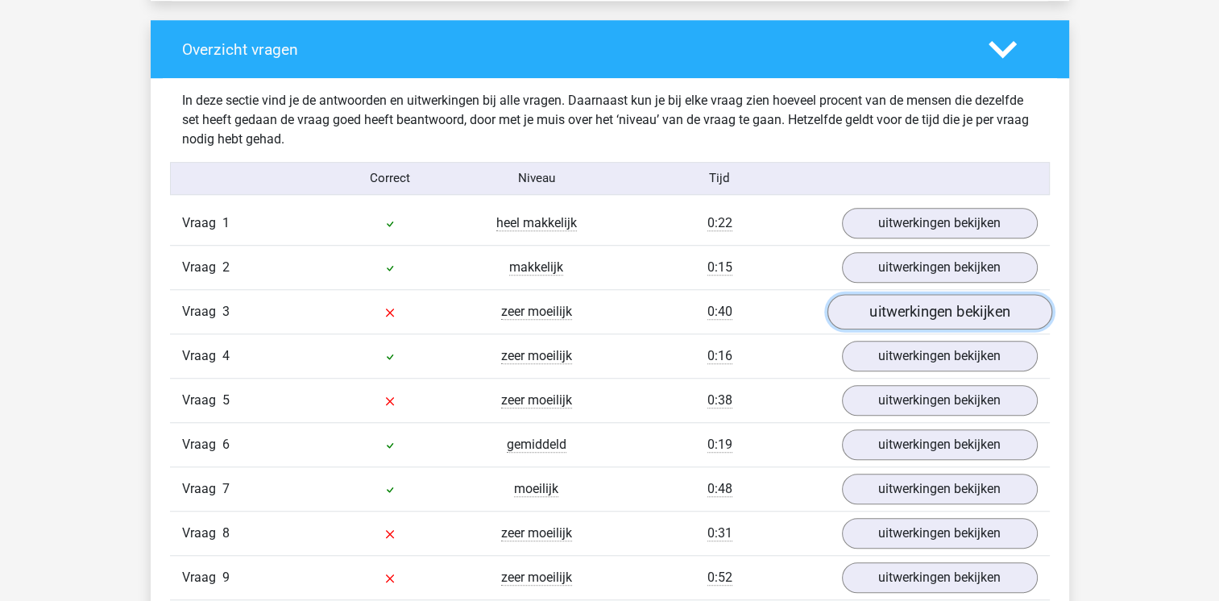
click at [886, 305] on link "uitwerkingen bekijken" at bounding box center [939, 311] width 225 height 35
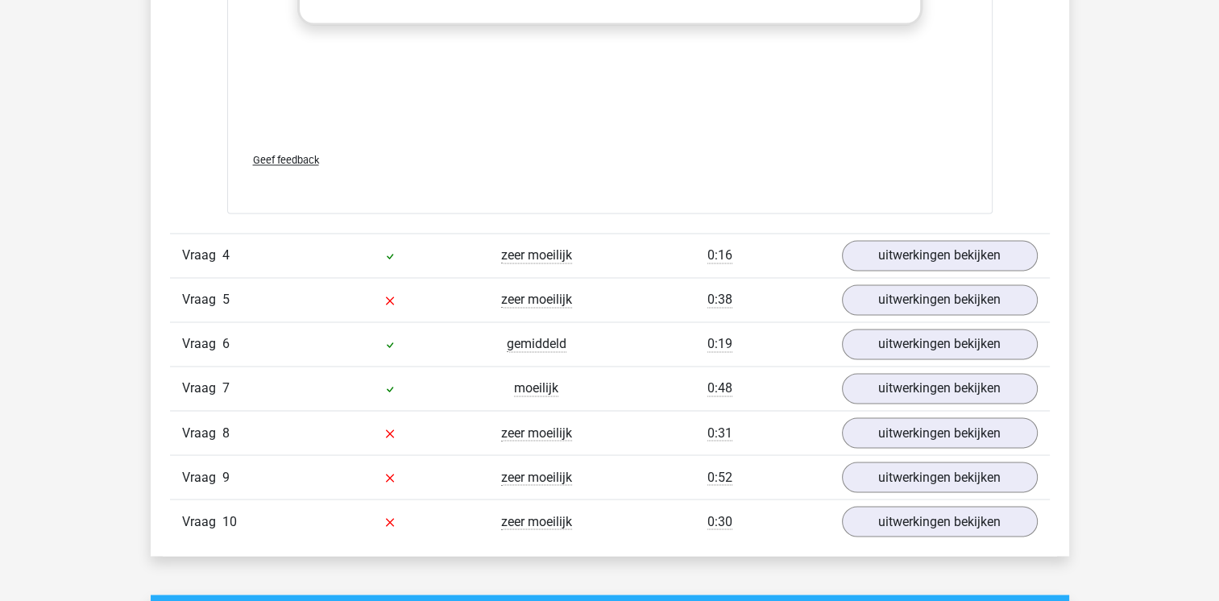
scroll to position [2661, 0]
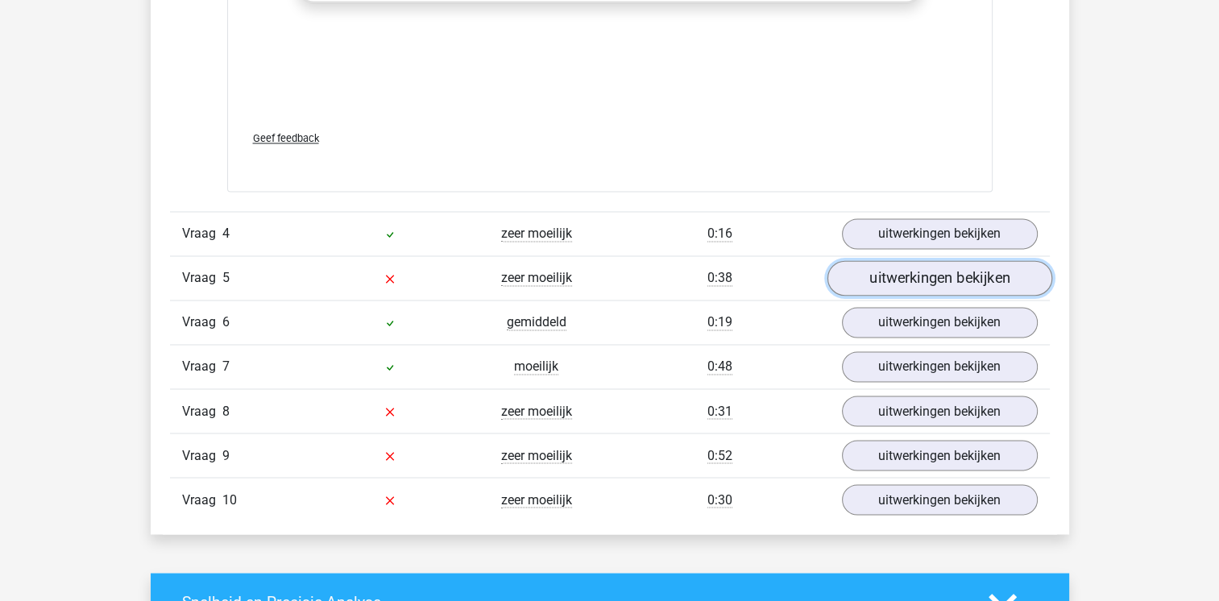
click at [906, 280] on link "uitwerkingen bekijken" at bounding box center [939, 277] width 225 height 35
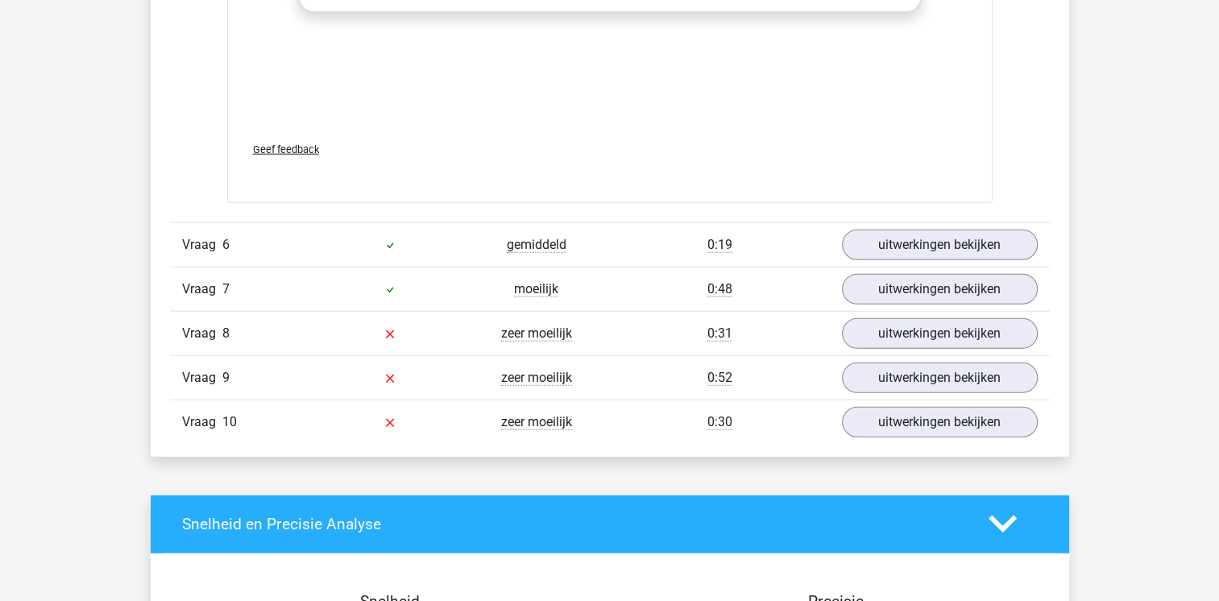
scroll to position [4081, 0]
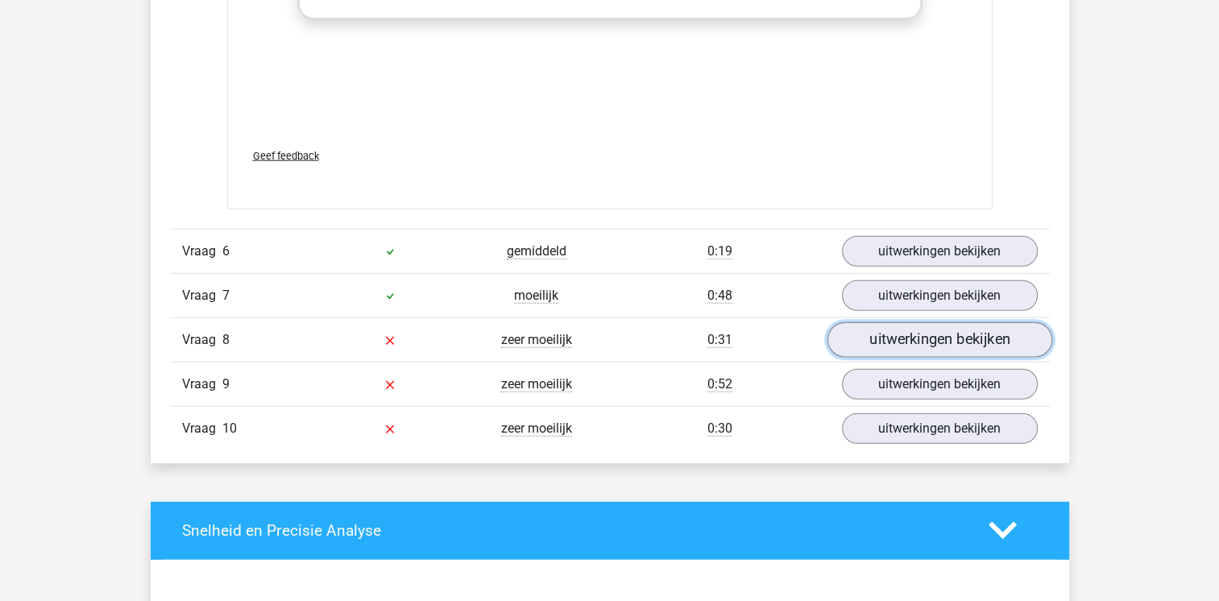
click at [961, 334] on link "uitwerkingen bekijken" at bounding box center [939, 339] width 225 height 35
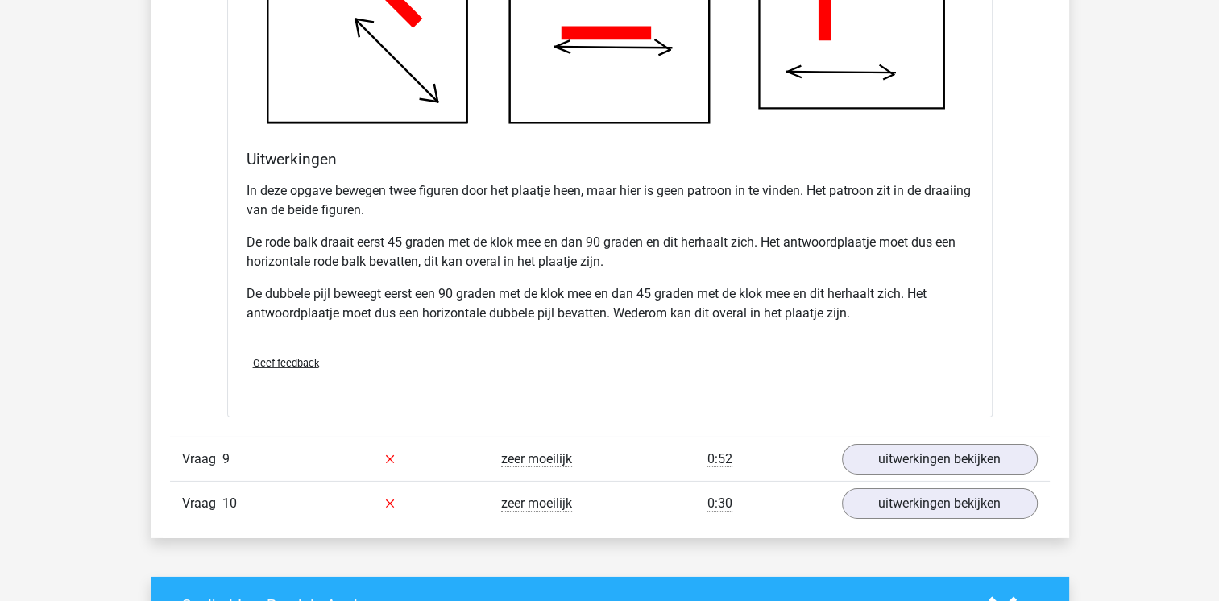
scroll to position [5093, 0]
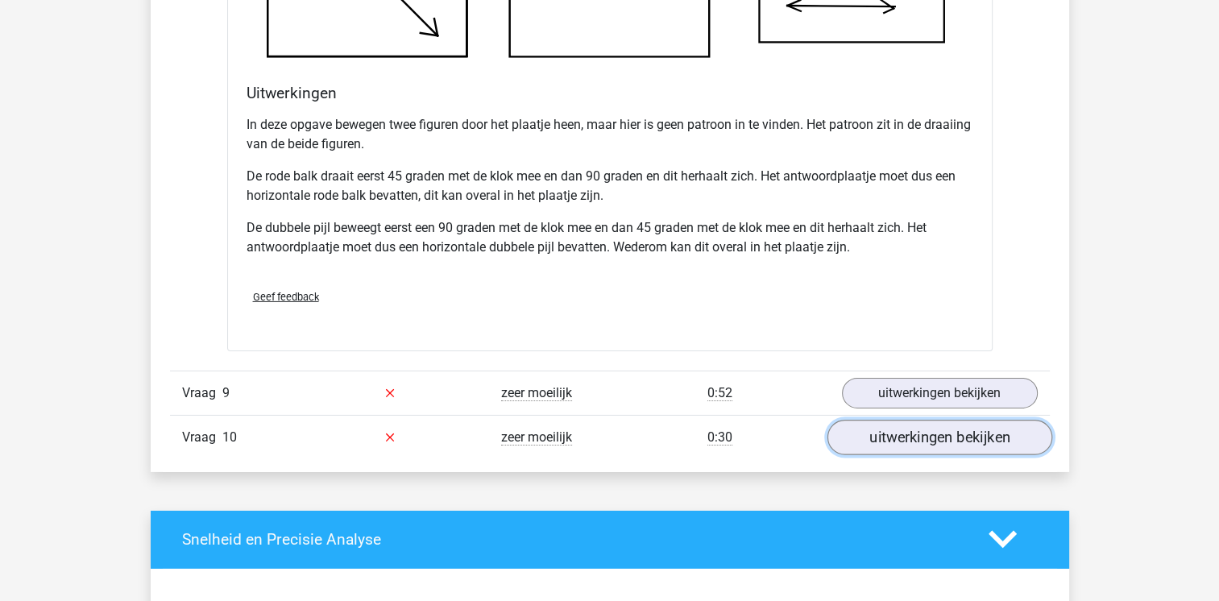
click at [960, 434] on link "uitwerkingen bekijken" at bounding box center [939, 437] width 225 height 35
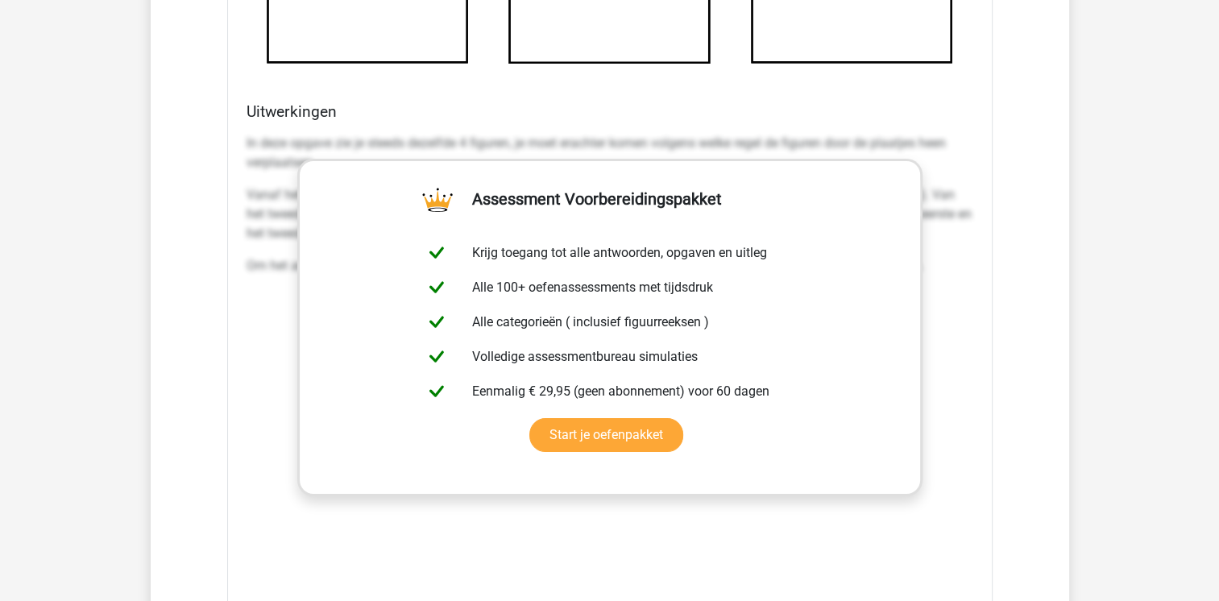
scroll to position [6311, 0]
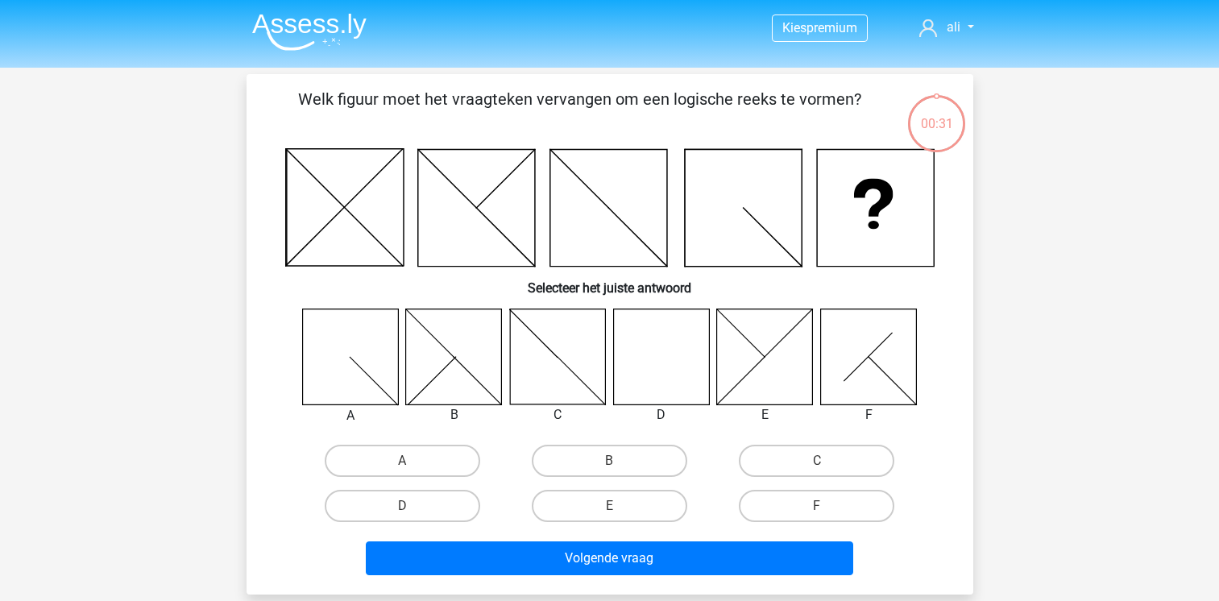
scroll to position [74, 0]
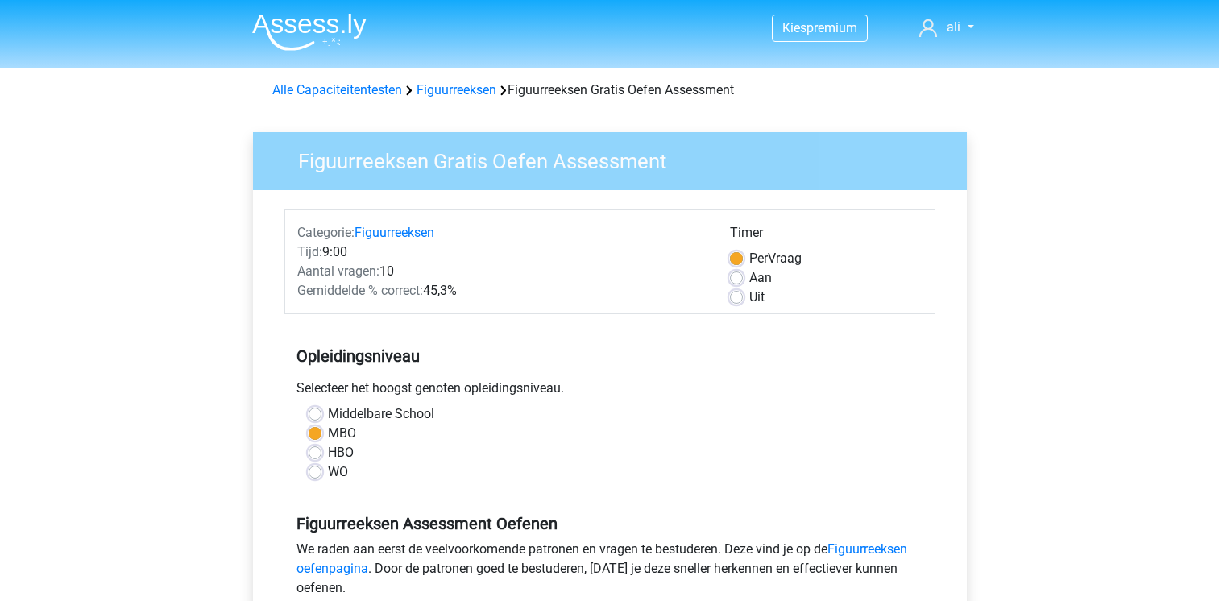
scroll to position [283, 0]
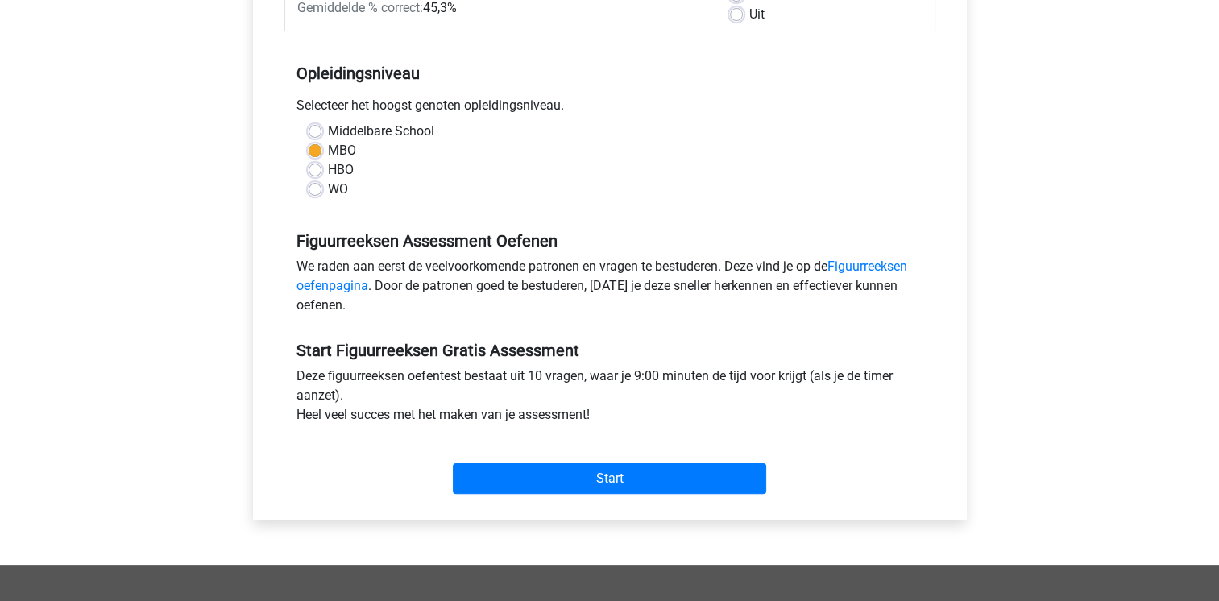
click at [1215, 247] on div "Kies premium ali ali.hasan1771989@gmail.com" at bounding box center [609, 353] width 1219 height 1273
click at [328, 174] on label "HBO" at bounding box center [341, 169] width 26 height 19
click at [314, 174] on input "HBO" at bounding box center [315, 168] width 13 height 16
radio input "true"
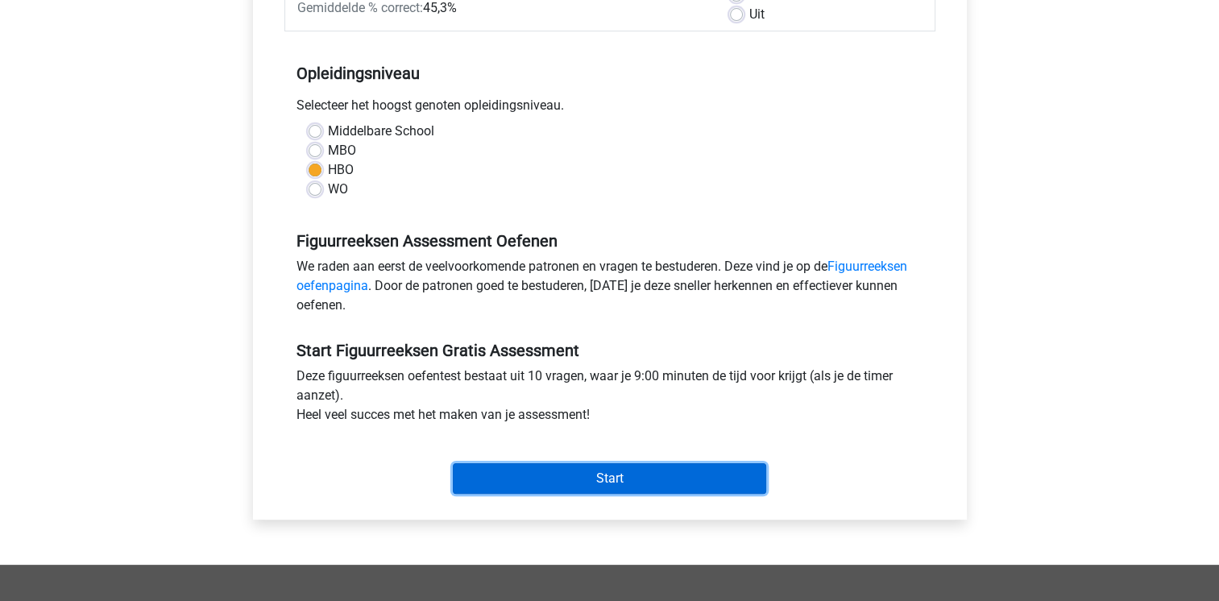
click at [596, 479] on input "Start" at bounding box center [609, 478] width 313 height 31
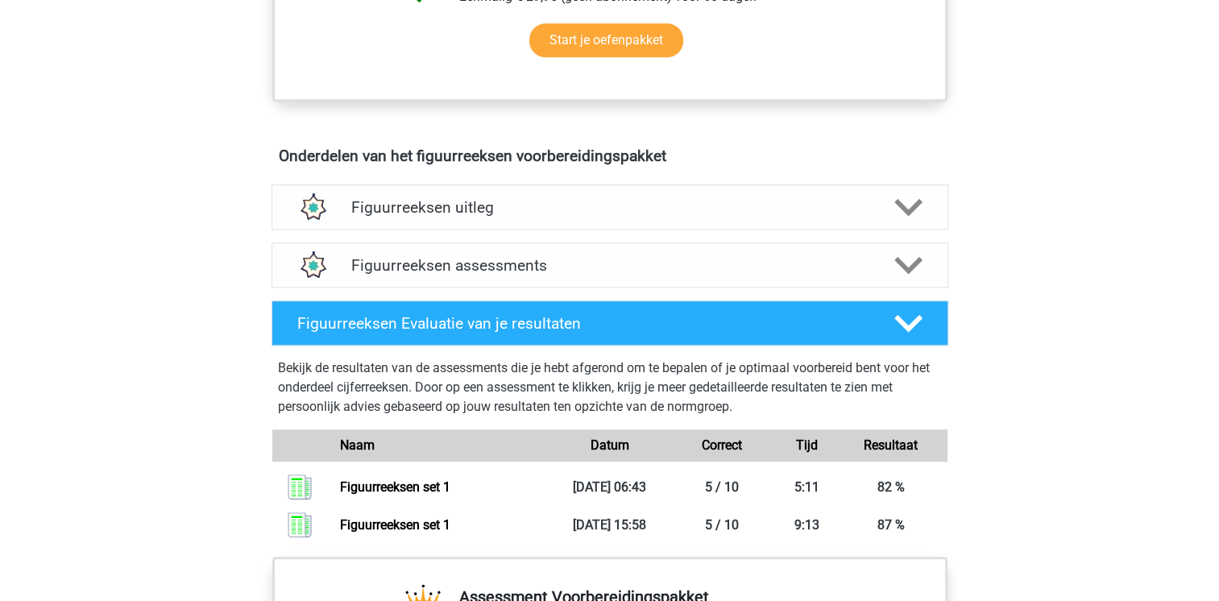
scroll to position [824, 0]
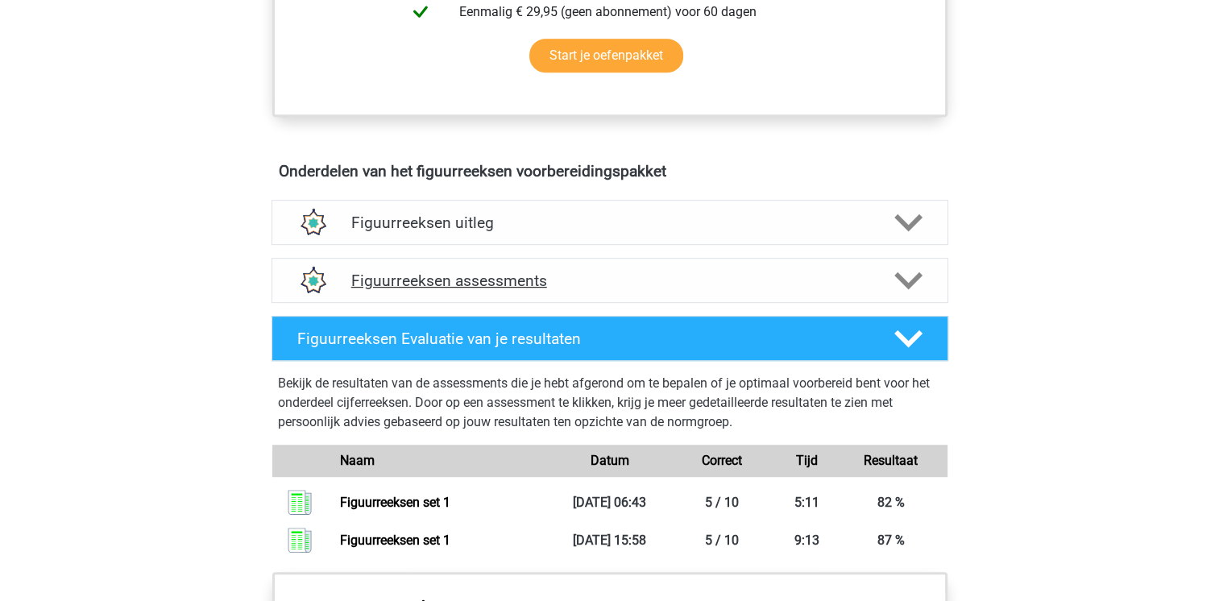
click at [917, 275] on polygon at bounding box center [908, 281] width 28 height 18
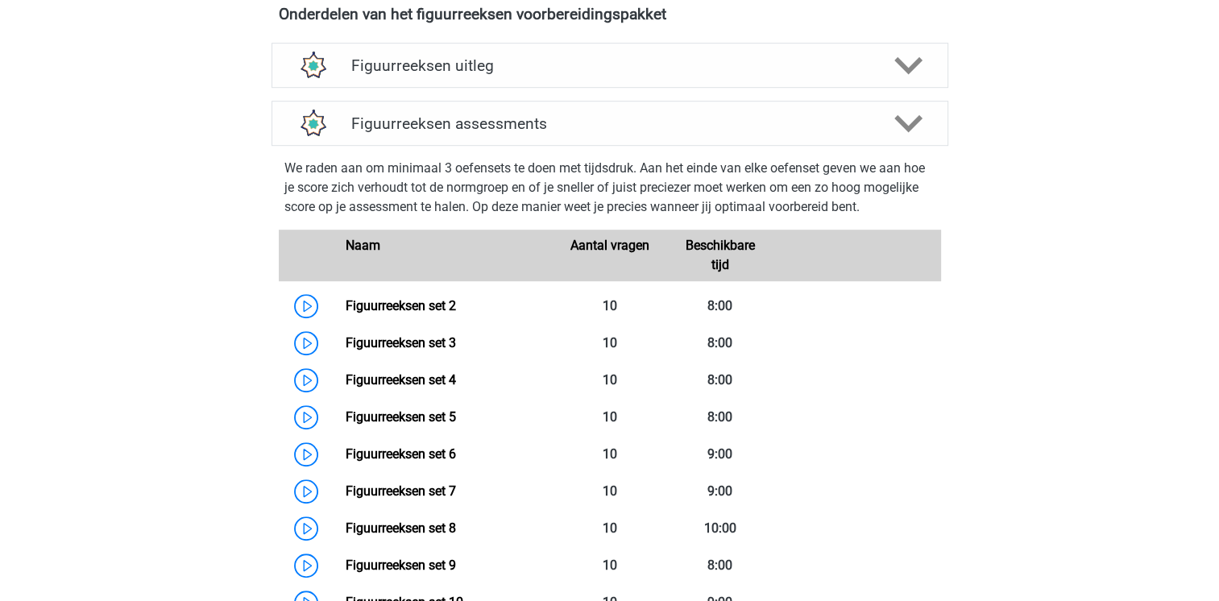
scroll to position [965, 0]
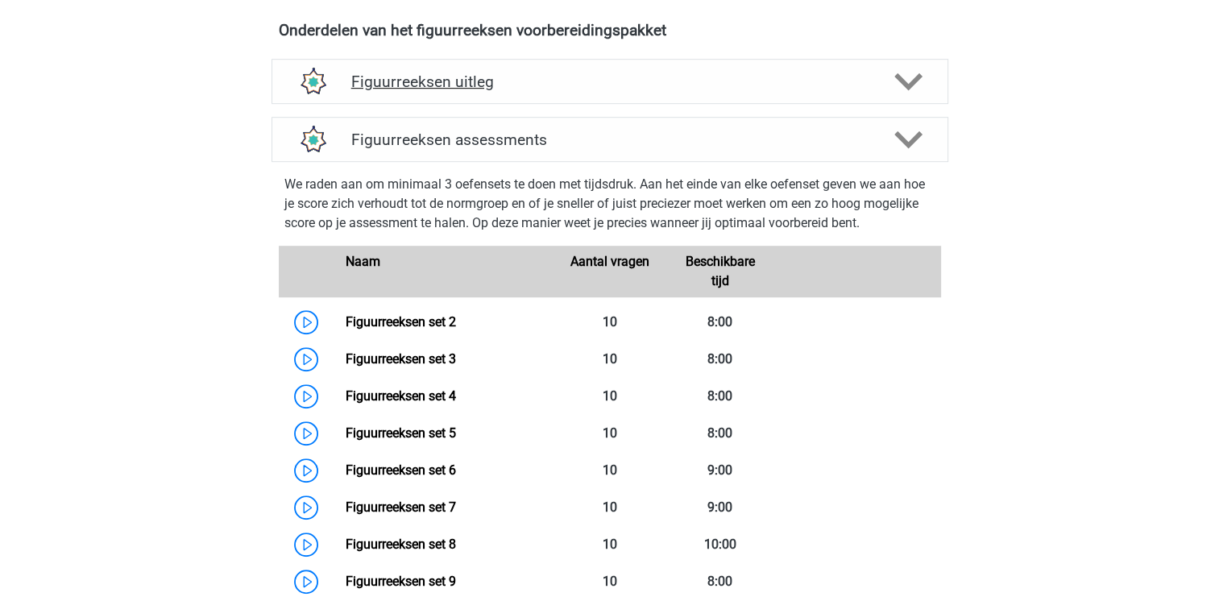
click at [907, 79] on icon at bounding box center [908, 82] width 28 height 28
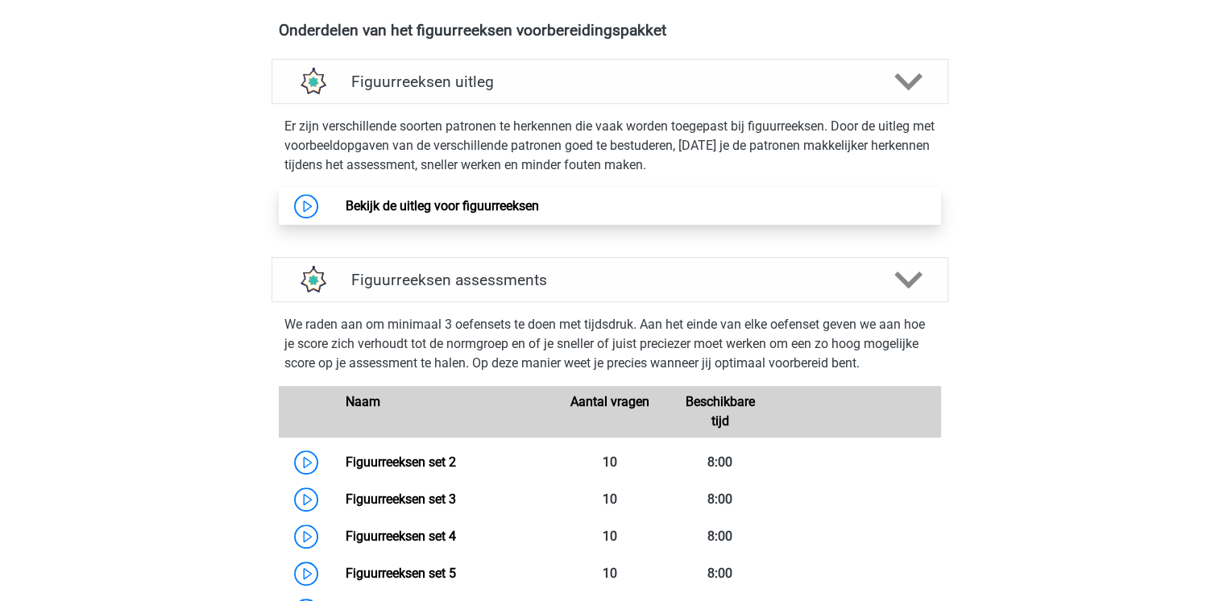
click at [346, 205] on link "Bekijk de uitleg voor figuurreeksen" at bounding box center [442, 205] width 193 height 15
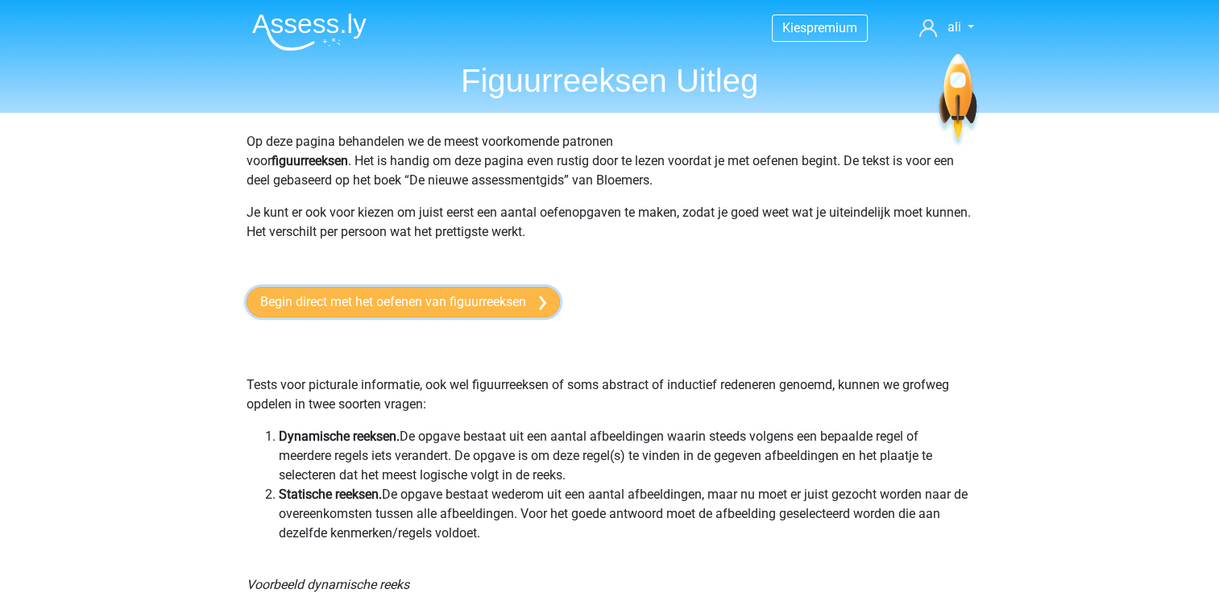
click at [276, 305] on link "Begin direct met het oefenen van figuurreeksen" at bounding box center [403, 302] width 313 height 31
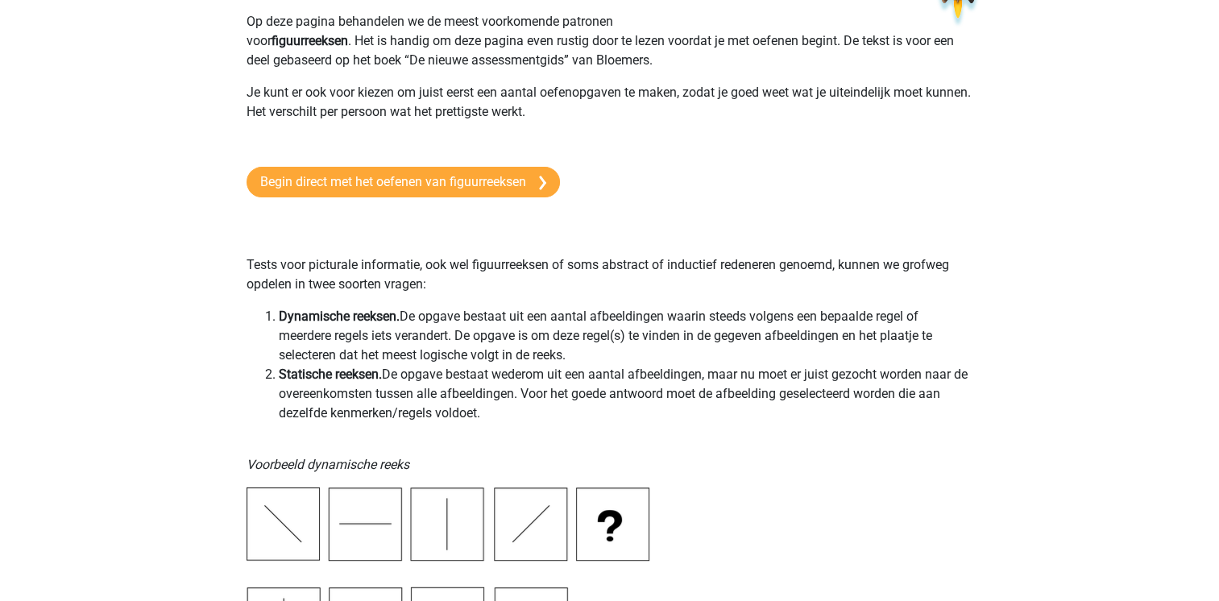
scroll to position [114, 0]
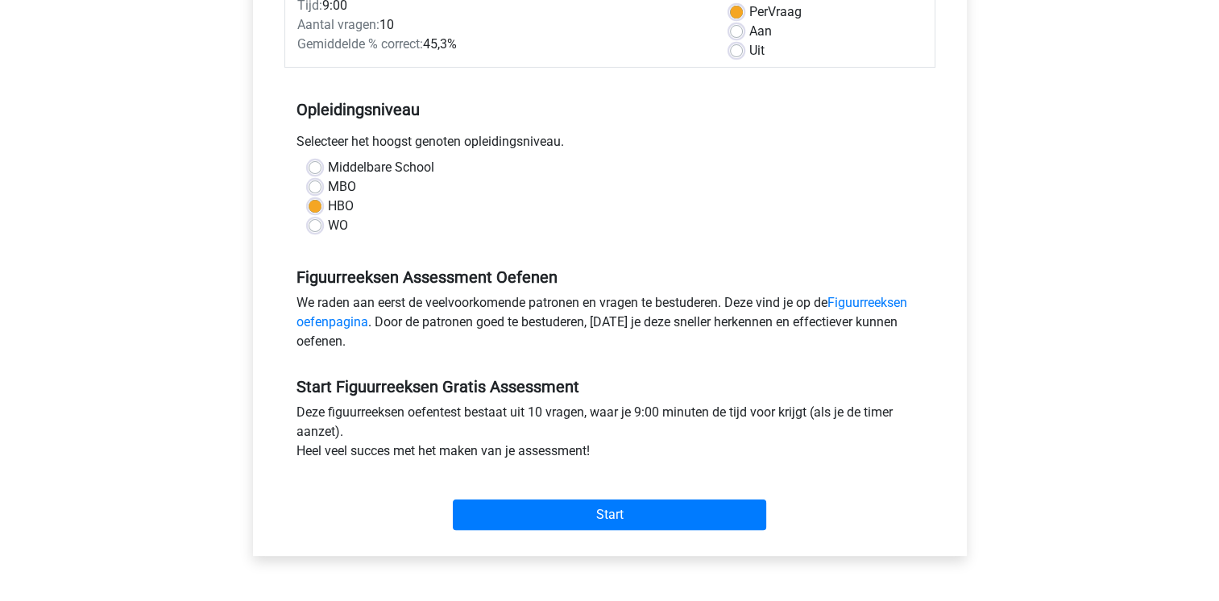
scroll to position [249, 0]
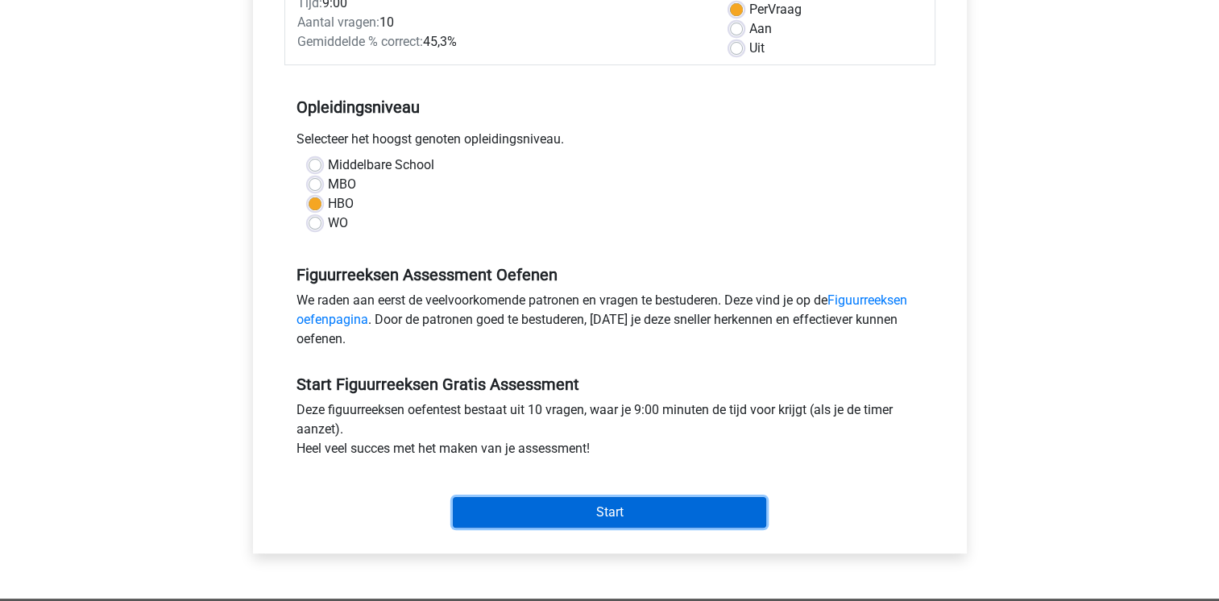
click at [599, 517] on input "Start" at bounding box center [609, 512] width 313 height 31
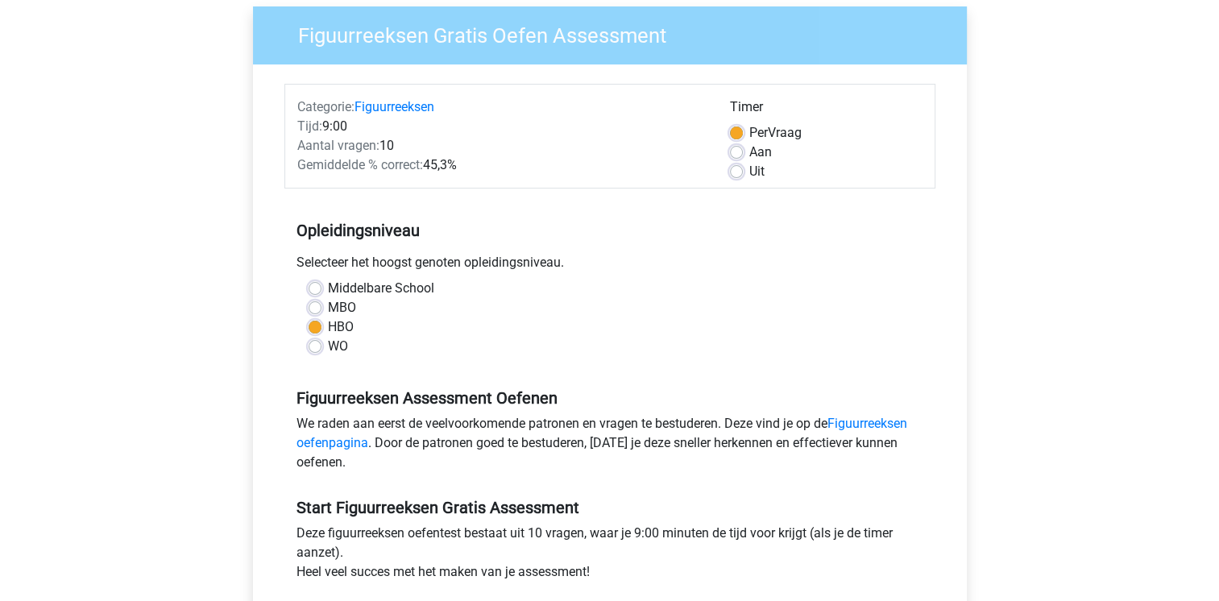
scroll to position [129, 0]
